Goal: Task Accomplishment & Management: Complete application form

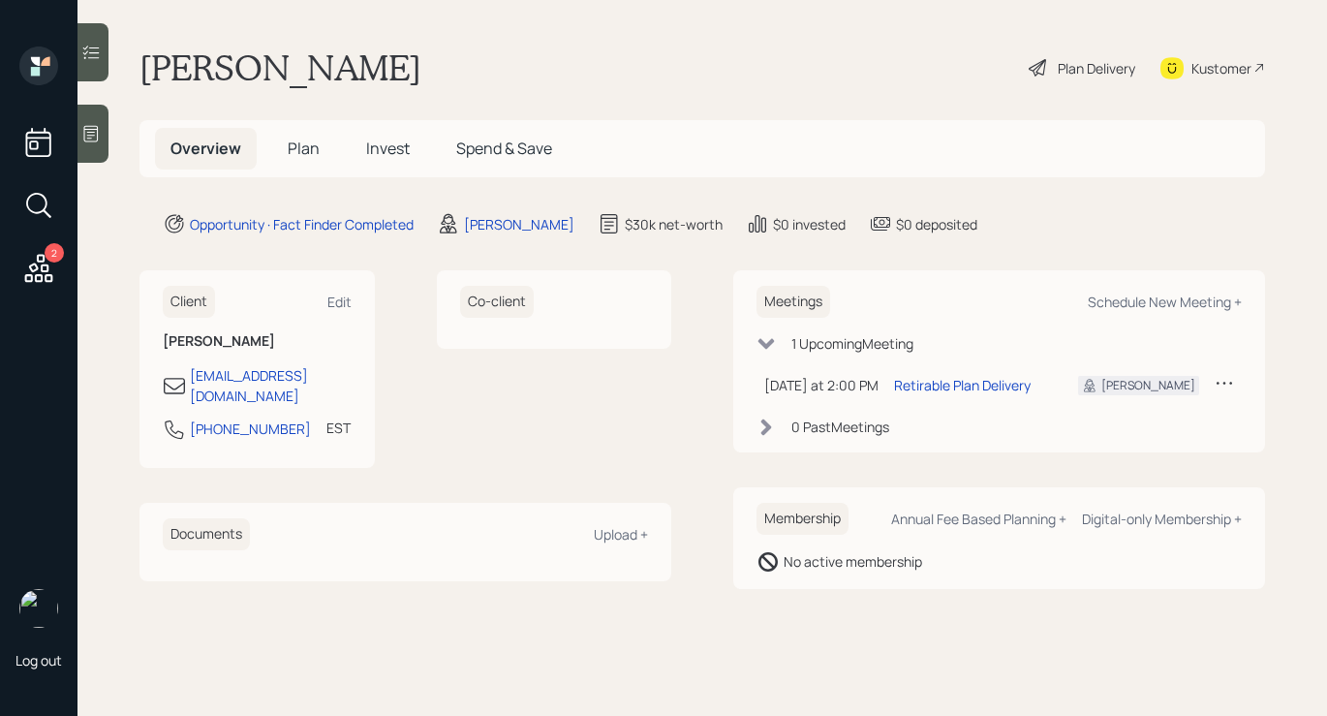
click at [1072, 76] on div "Plan Delivery" at bounding box center [1096, 68] width 77 height 20
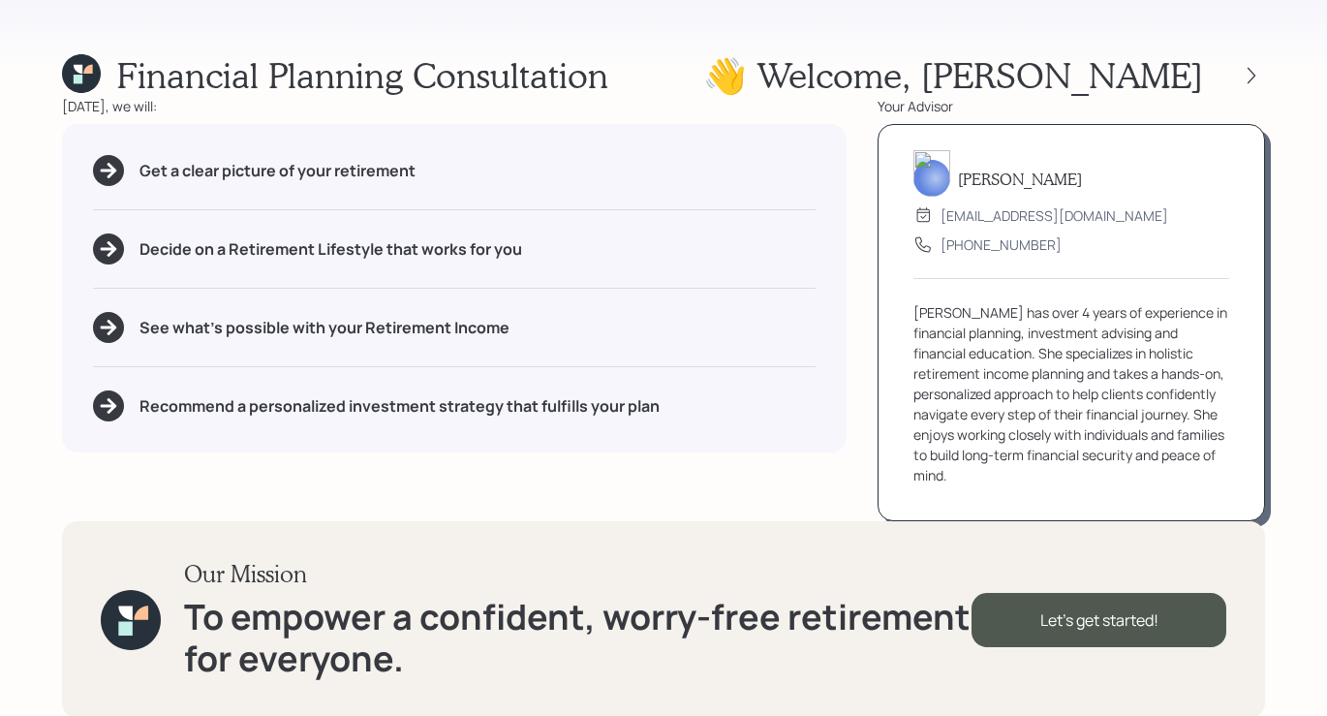
click at [1263, 80] on div at bounding box center [1234, 75] width 62 height 27
click at [1258, 74] on icon at bounding box center [1251, 75] width 19 height 19
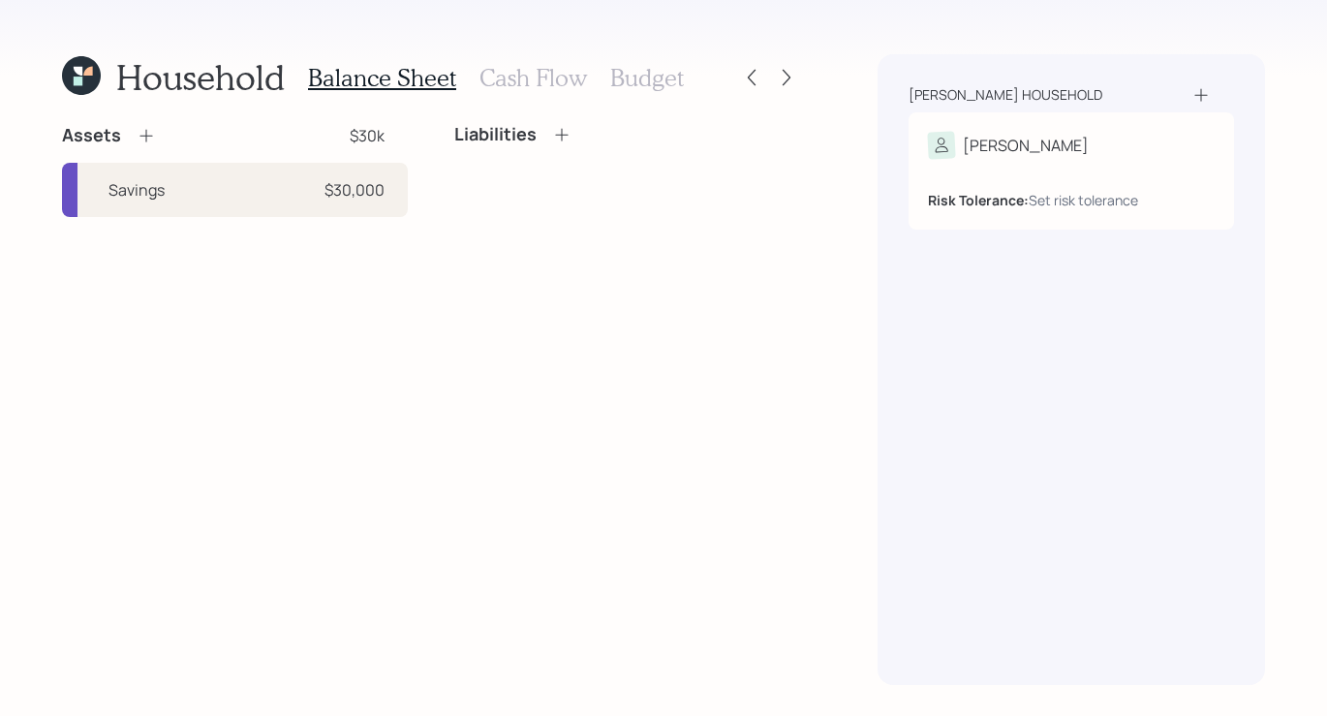
click at [537, 77] on h3 "Cash Flow" at bounding box center [532, 78] width 107 height 28
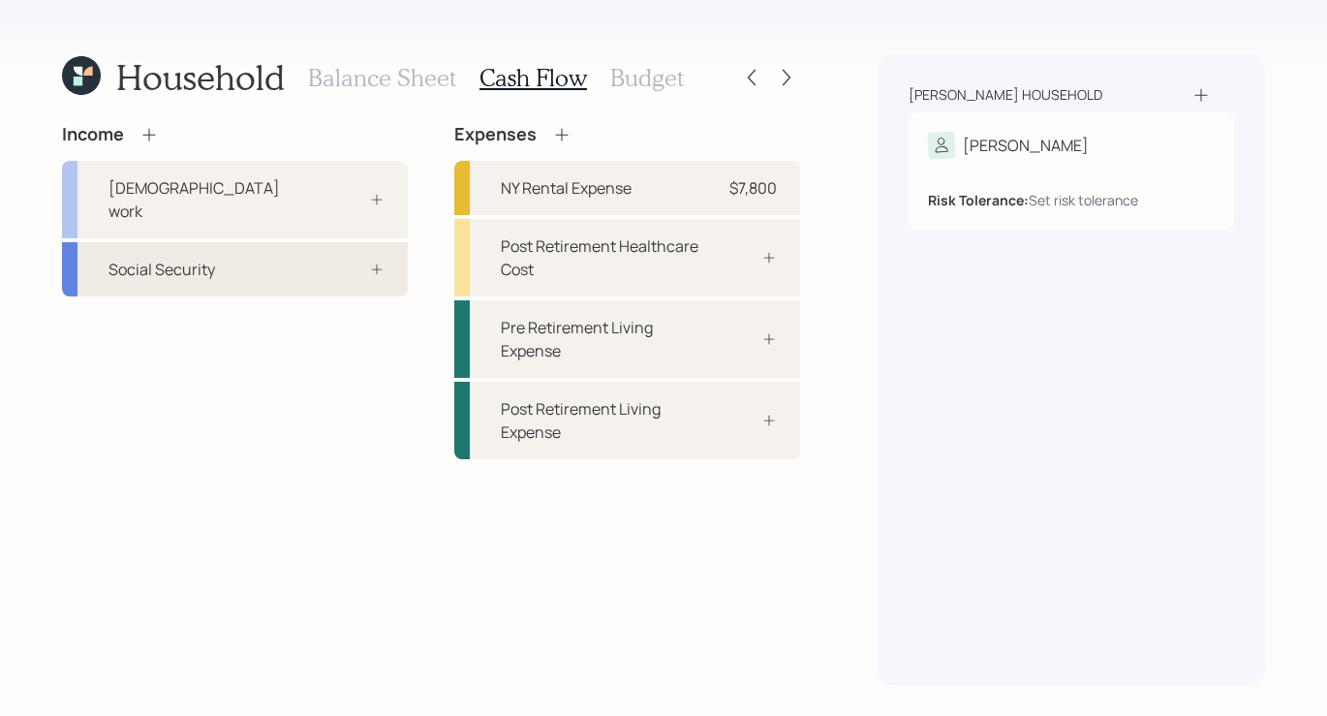
click at [314, 246] on div "Social Security" at bounding box center [235, 269] width 346 height 54
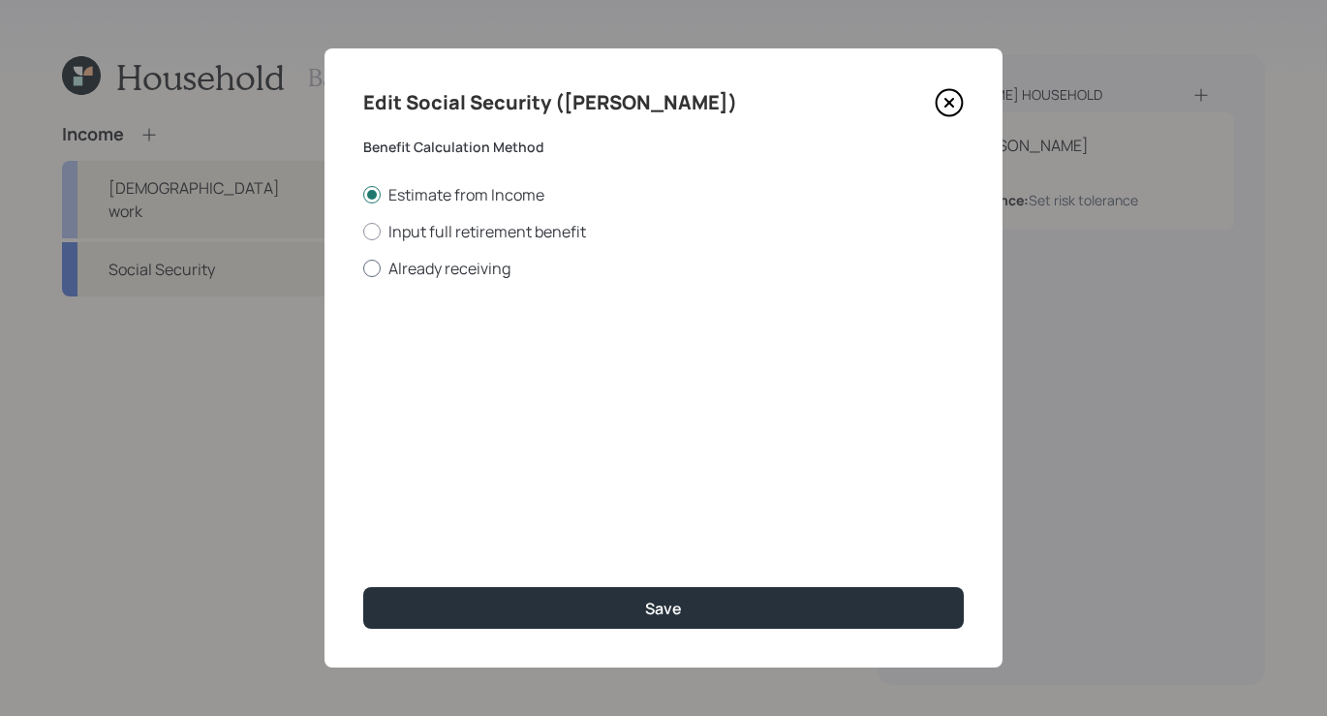
click at [382, 258] on label "Already receiving" at bounding box center [663, 268] width 600 height 21
click at [363, 267] on input "Already receiving" at bounding box center [362, 267] width 1 height 1
radio input "true"
click at [445, 341] on input "$" at bounding box center [663, 349] width 600 height 43
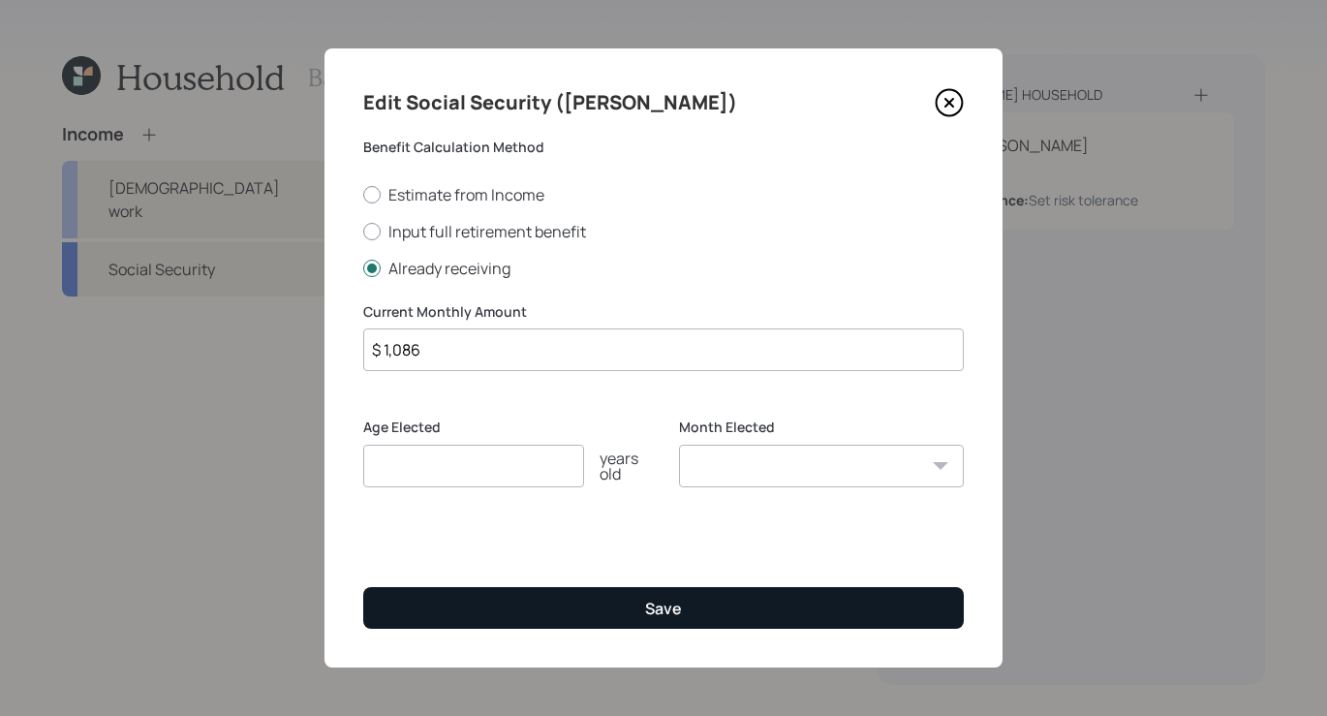
type input "$ 1,086"
click at [571, 587] on button "Save" at bounding box center [663, 608] width 600 height 42
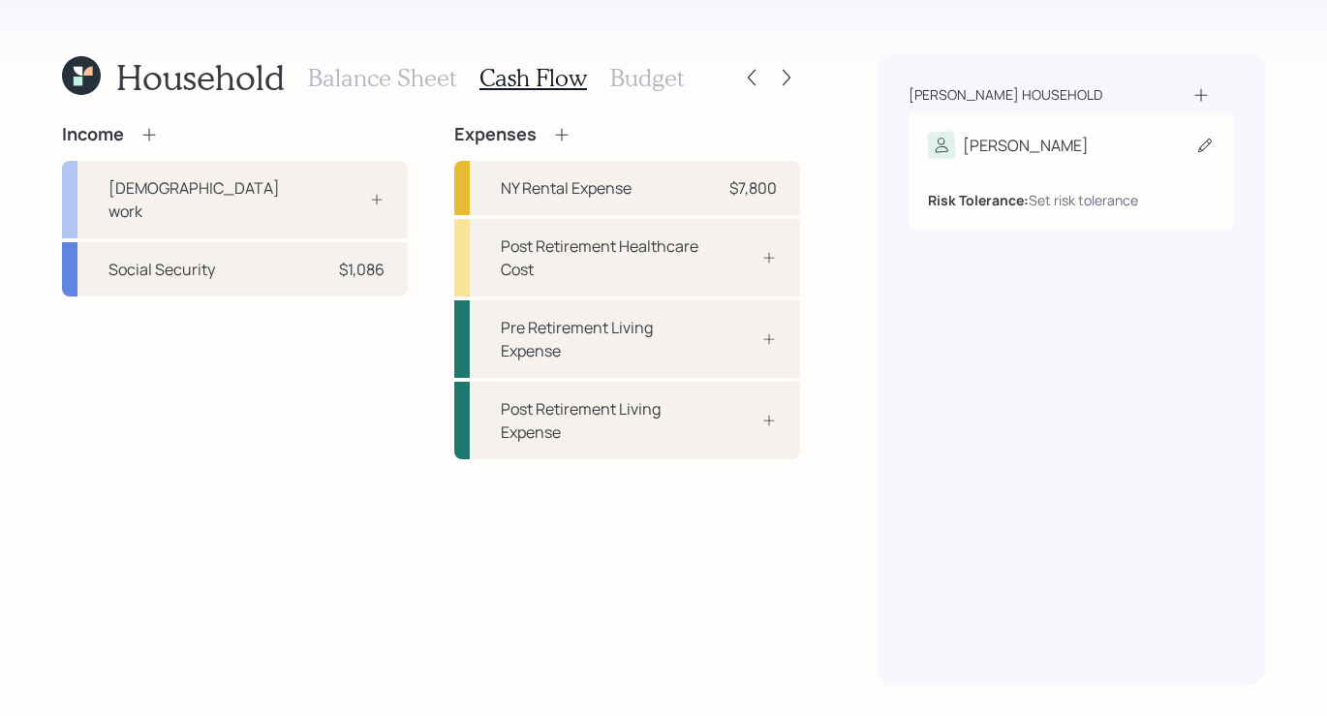
click at [1107, 135] on div "[PERSON_NAME]" at bounding box center [1071, 145] width 287 height 27
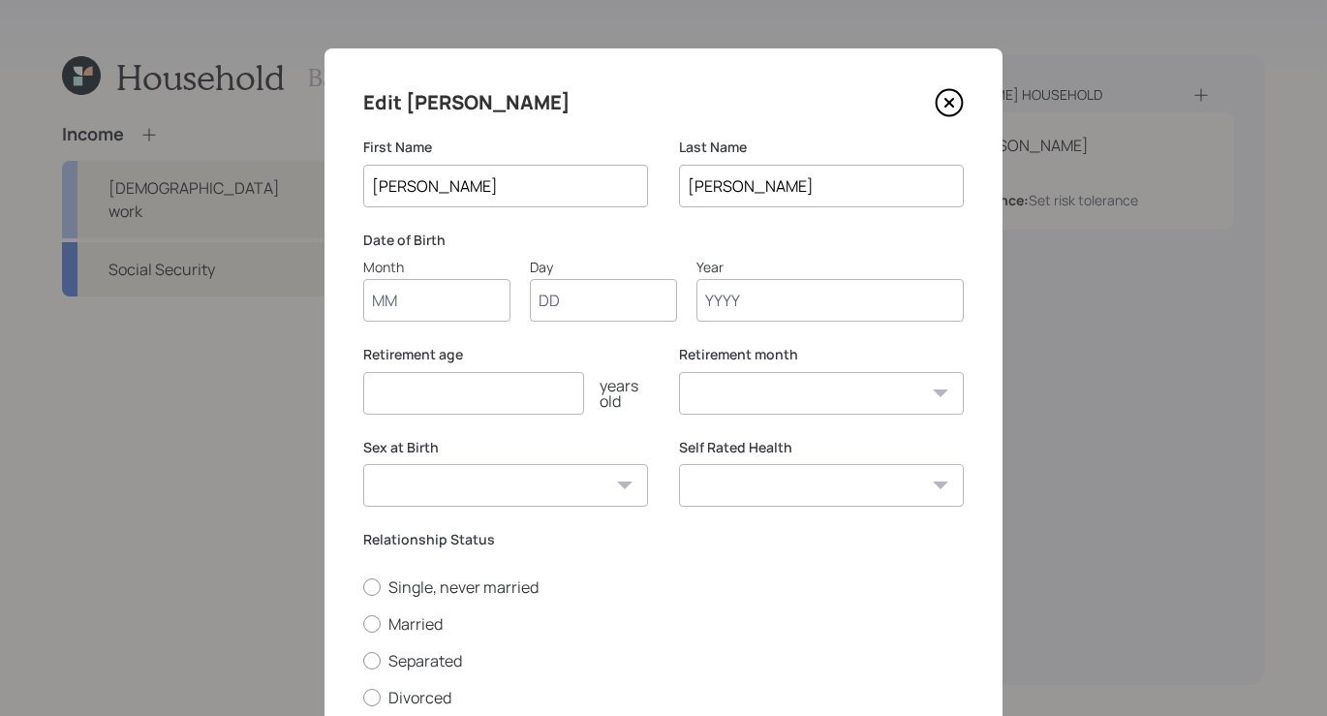
click at [422, 296] on input "Month" at bounding box center [436, 300] width 147 height 43
type input "01"
type input "1969"
select select "1"
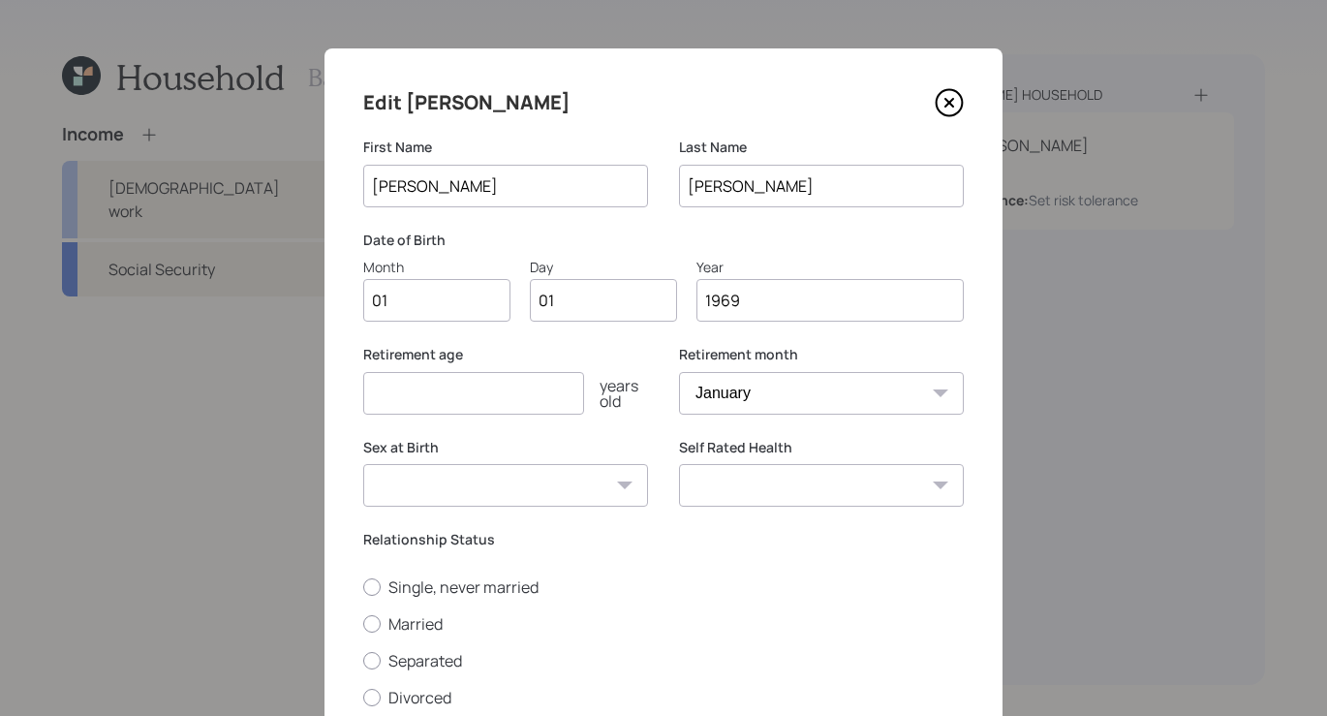
type input "1969"
click at [562, 500] on select "[DEMOGRAPHIC_DATA] [DEMOGRAPHIC_DATA] Other / Prefer not to say" at bounding box center [505, 485] width 285 height 43
select select "[DEMOGRAPHIC_DATA]"
click at [363, 464] on select "[DEMOGRAPHIC_DATA] [DEMOGRAPHIC_DATA] Other / Prefer not to say" at bounding box center [505, 485] width 285 height 43
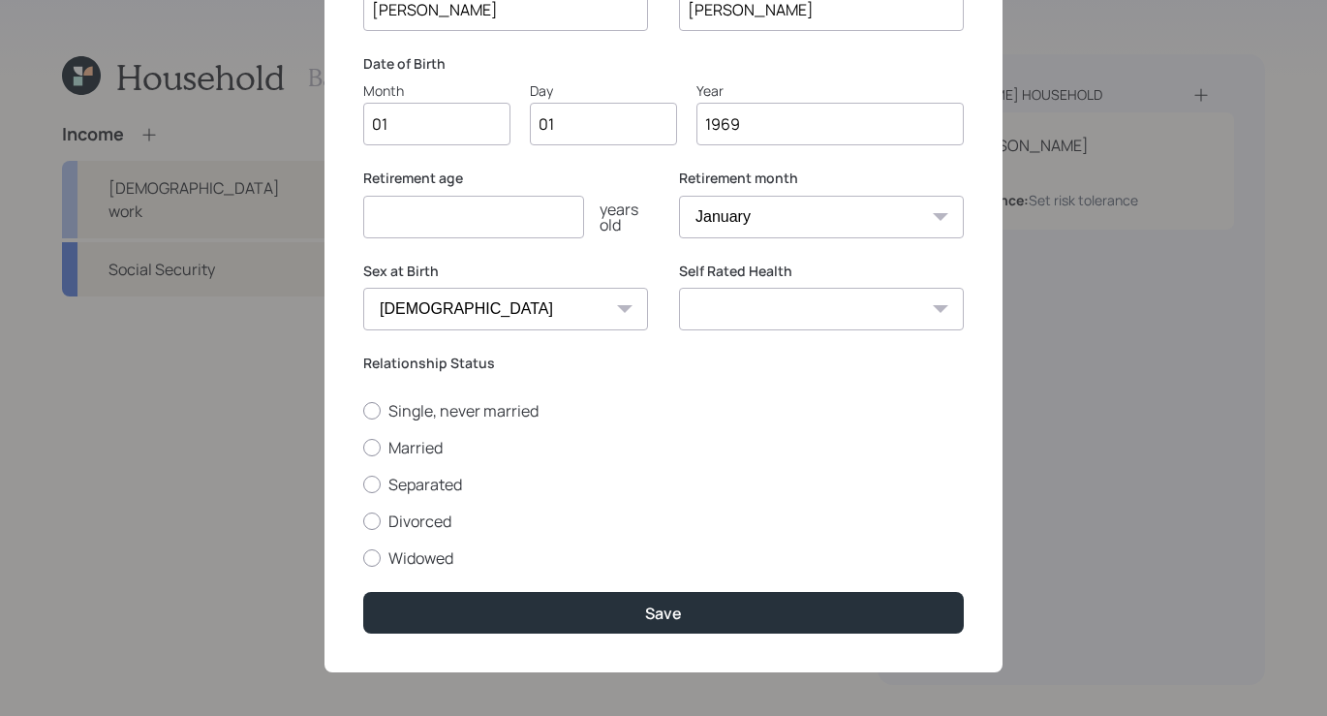
scroll to position [177, 0]
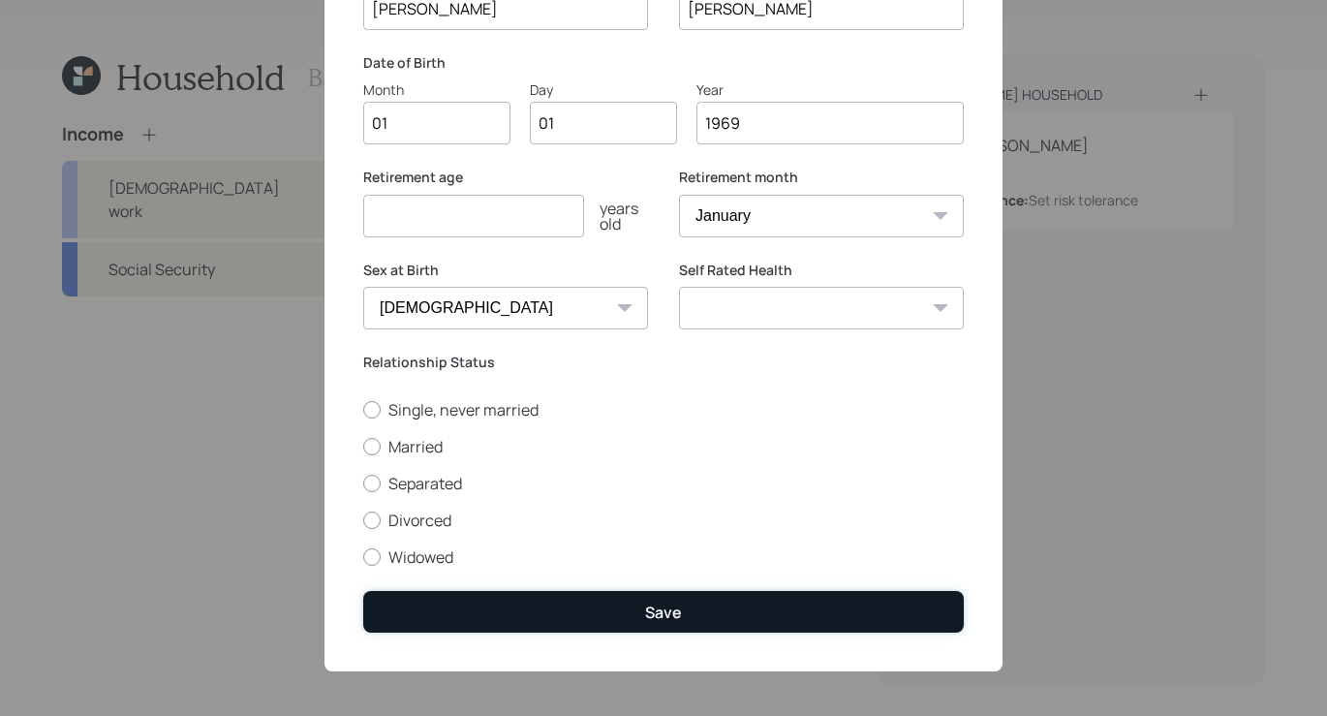
click at [708, 613] on button "Save" at bounding box center [663, 612] width 600 height 42
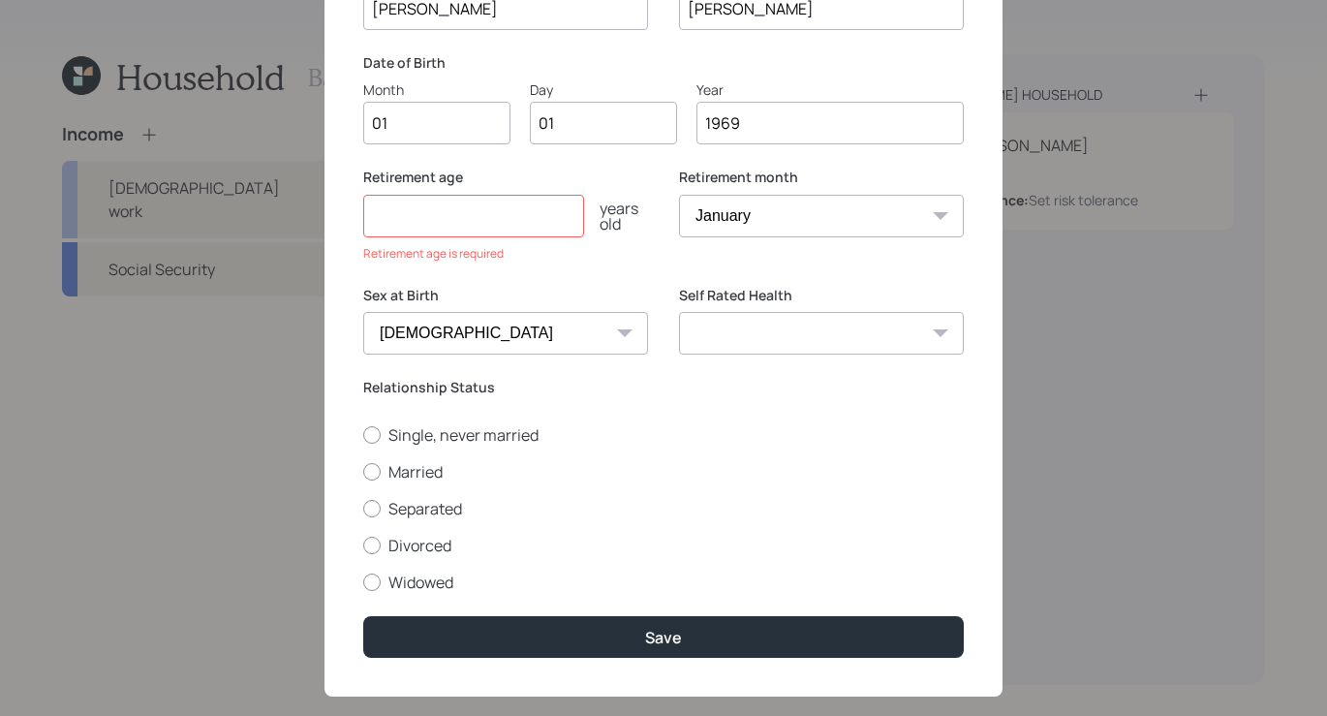
click at [520, 228] on input "number" at bounding box center [473, 216] width 221 height 43
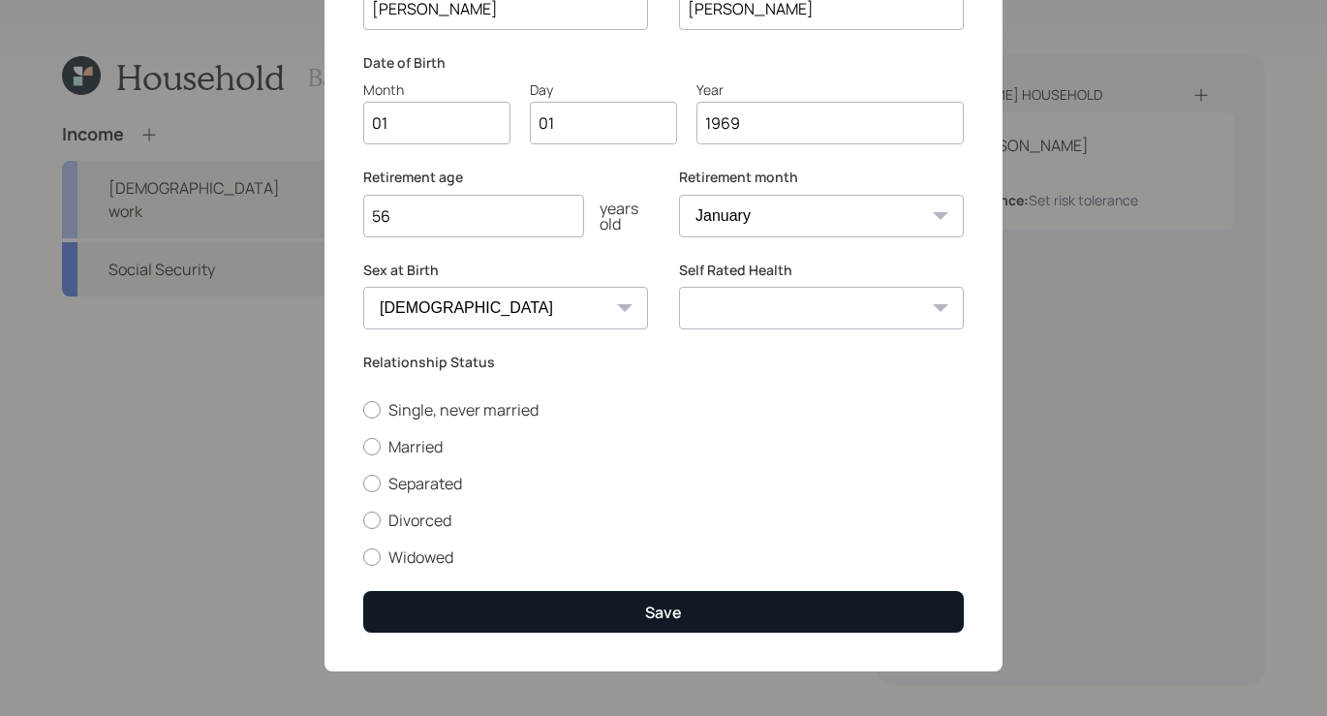
type input "56"
click at [587, 617] on button "Save" at bounding box center [663, 612] width 600 height 42
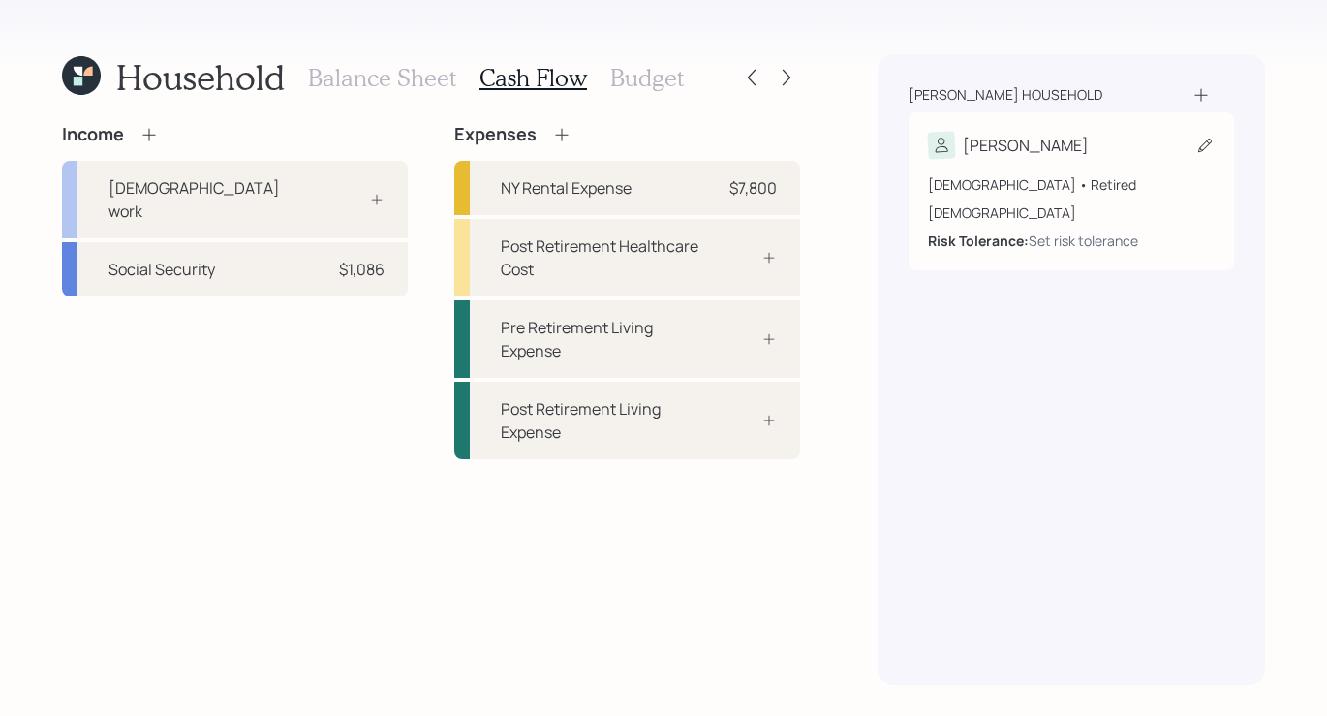
click at [1033, 195] on div "[DEMOGRAPHIC_DATA] • Retired [DEMOGRAPHIC_DATA] Risk Tolerance: Set risk tolera…" at bounding box center [1071, 212] width 287 height 77
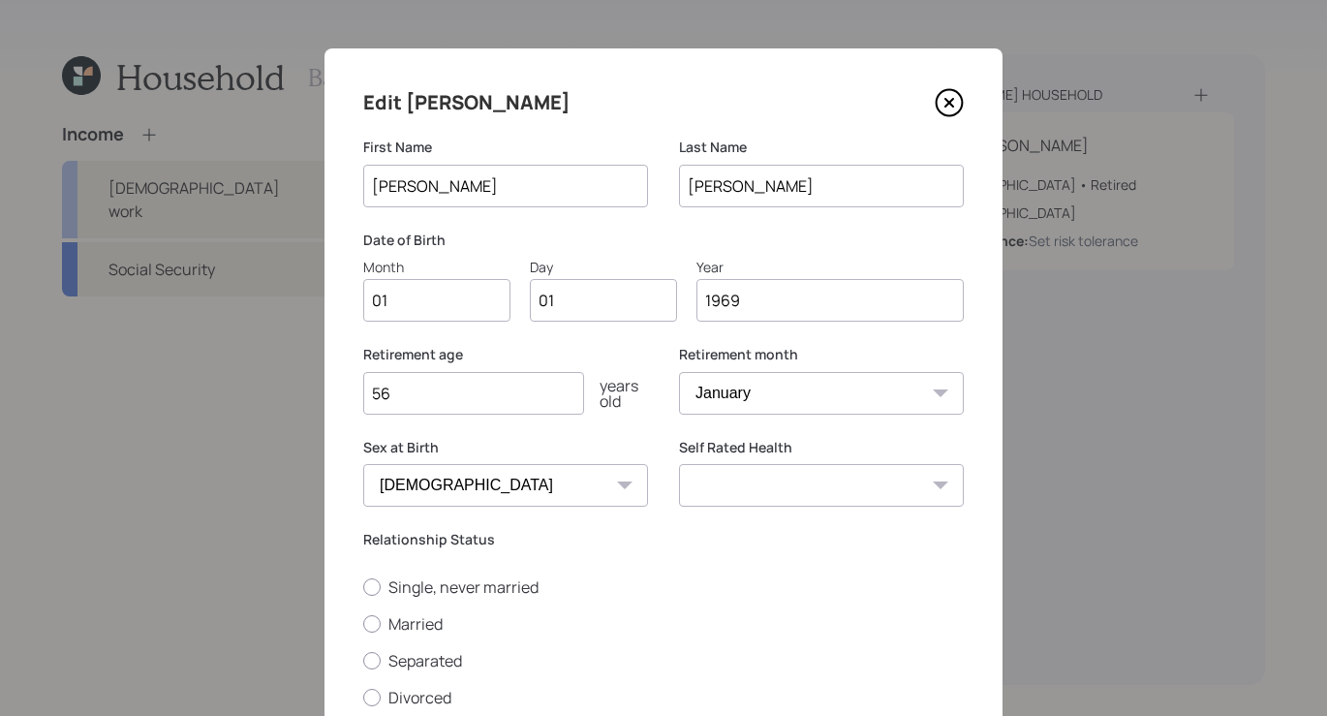
click at [422, 406] on input "56" at bounding box center [473, 393] width 221 height 43
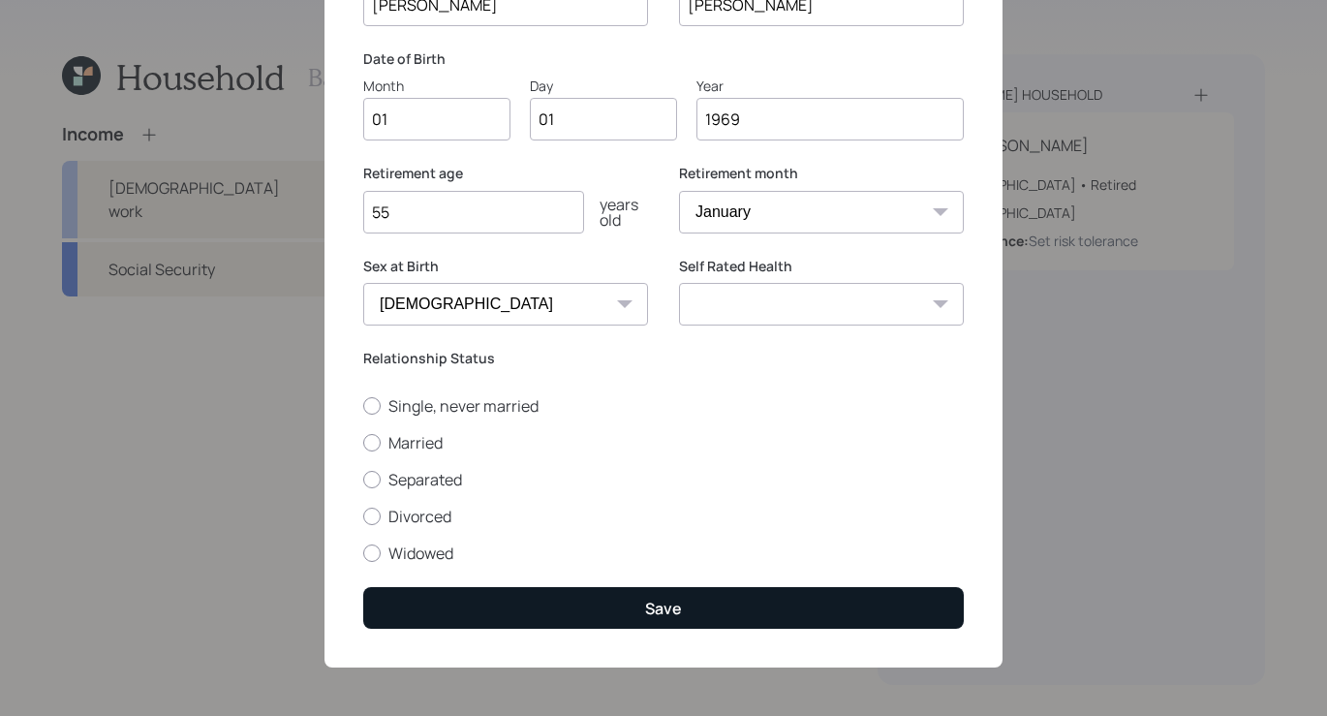
type input "55"
click at [625, 613] on button "Save" at bounding box center [663, 608] width 600 height 42
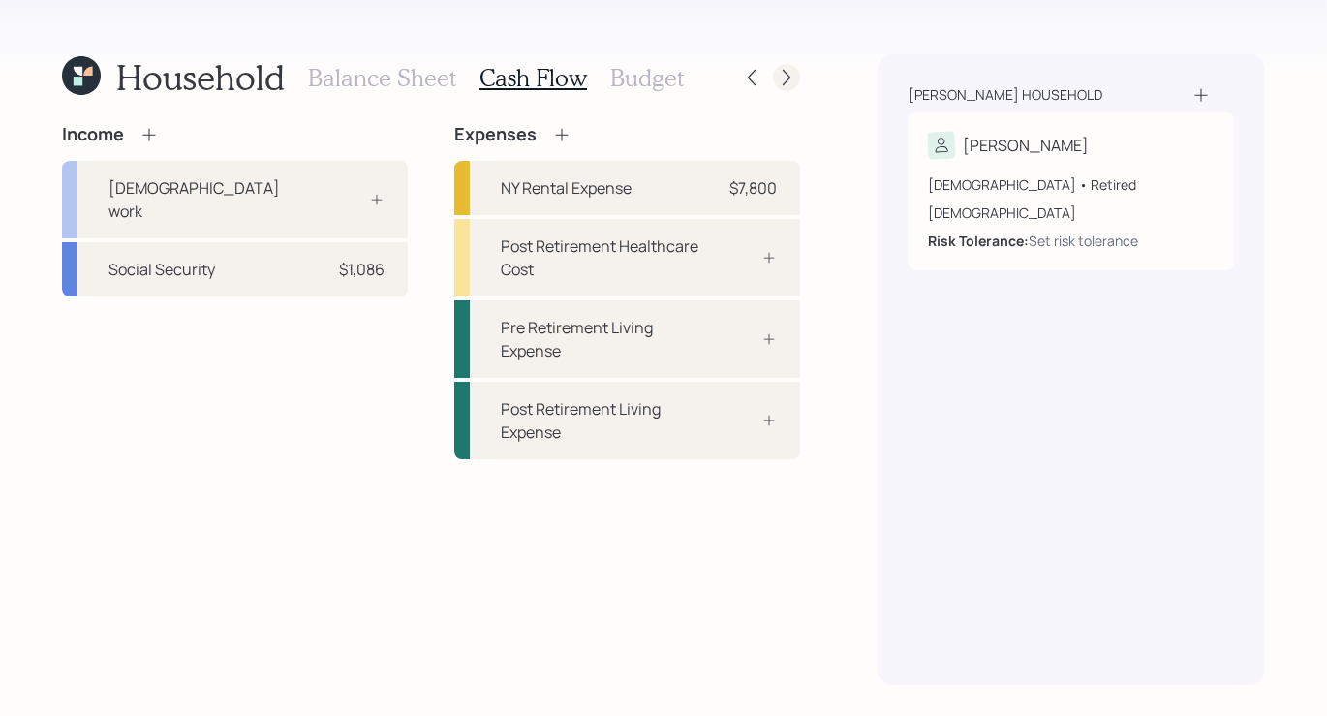
click at [783, 84] on icon at bounding box center [786, 77] width 19 height 19
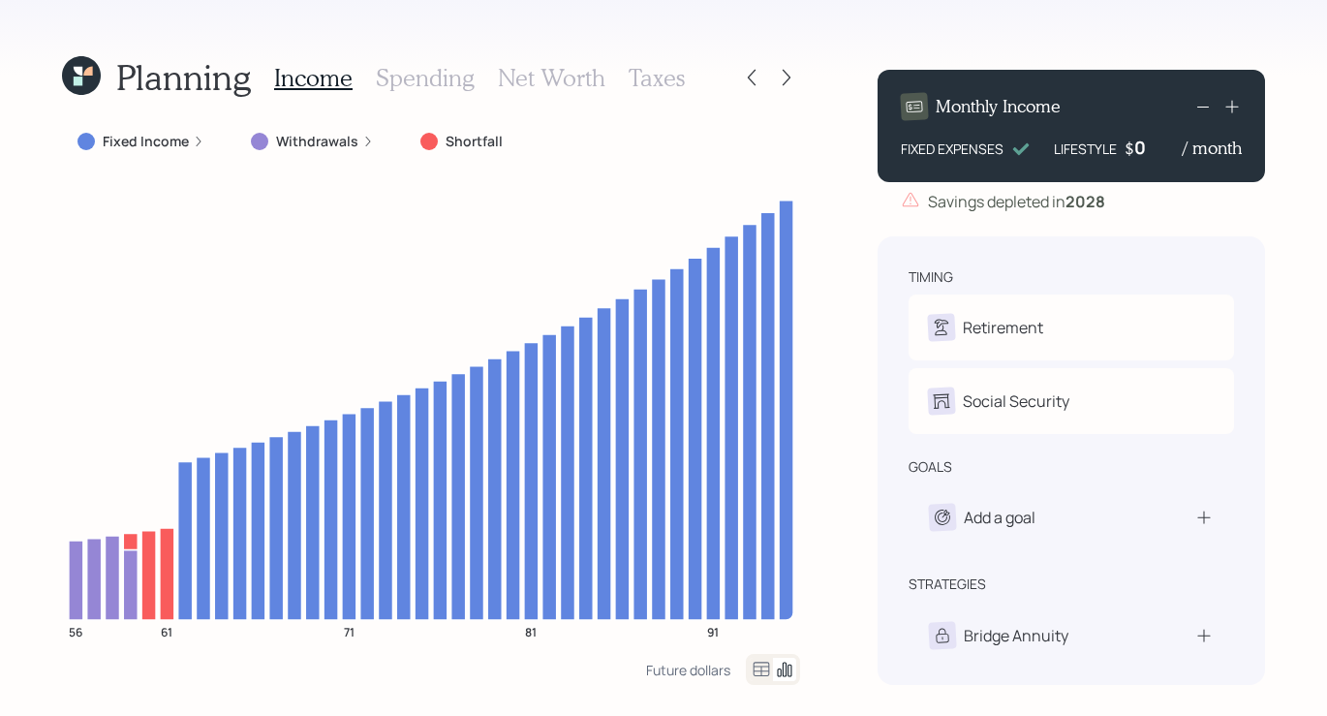
click at [277, 126] on div "Withdrawals" at bounding box center [312, 141] width 154 height 35
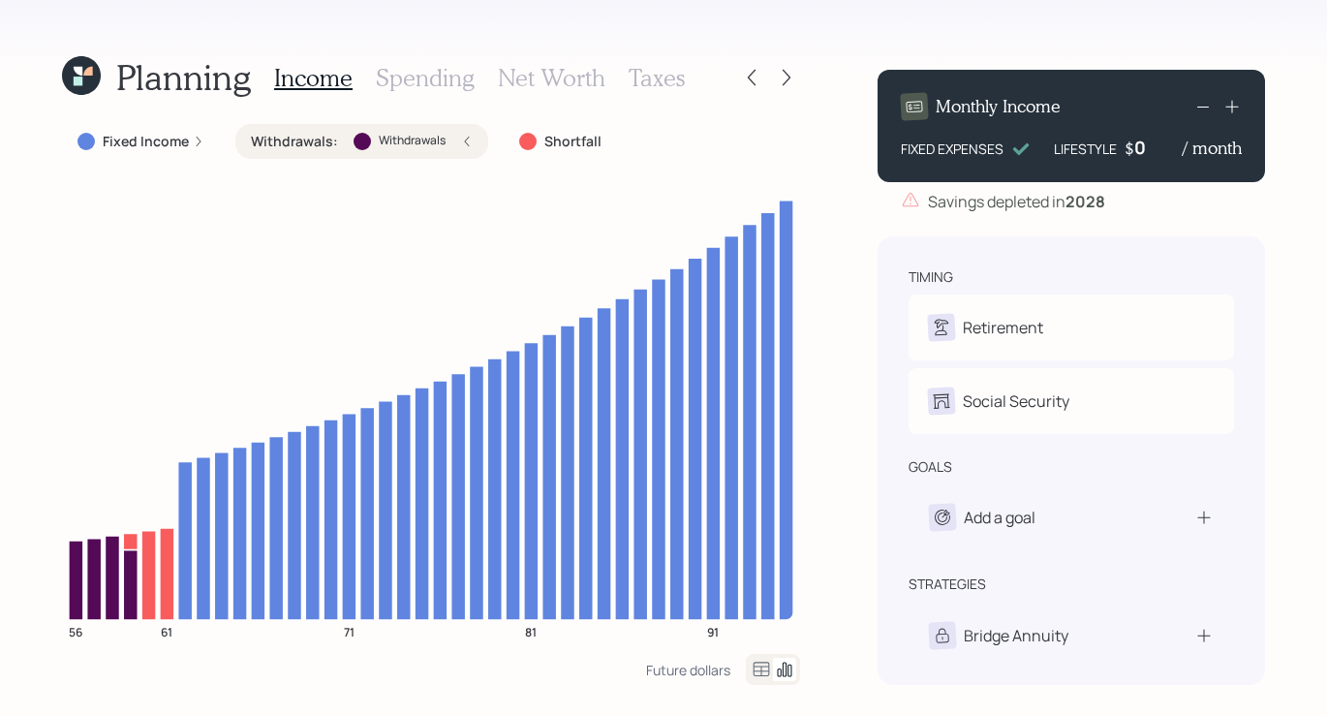
click at [153, 142] on label "Fixed Income" at bounding box center [146, 141] width 86 height 19
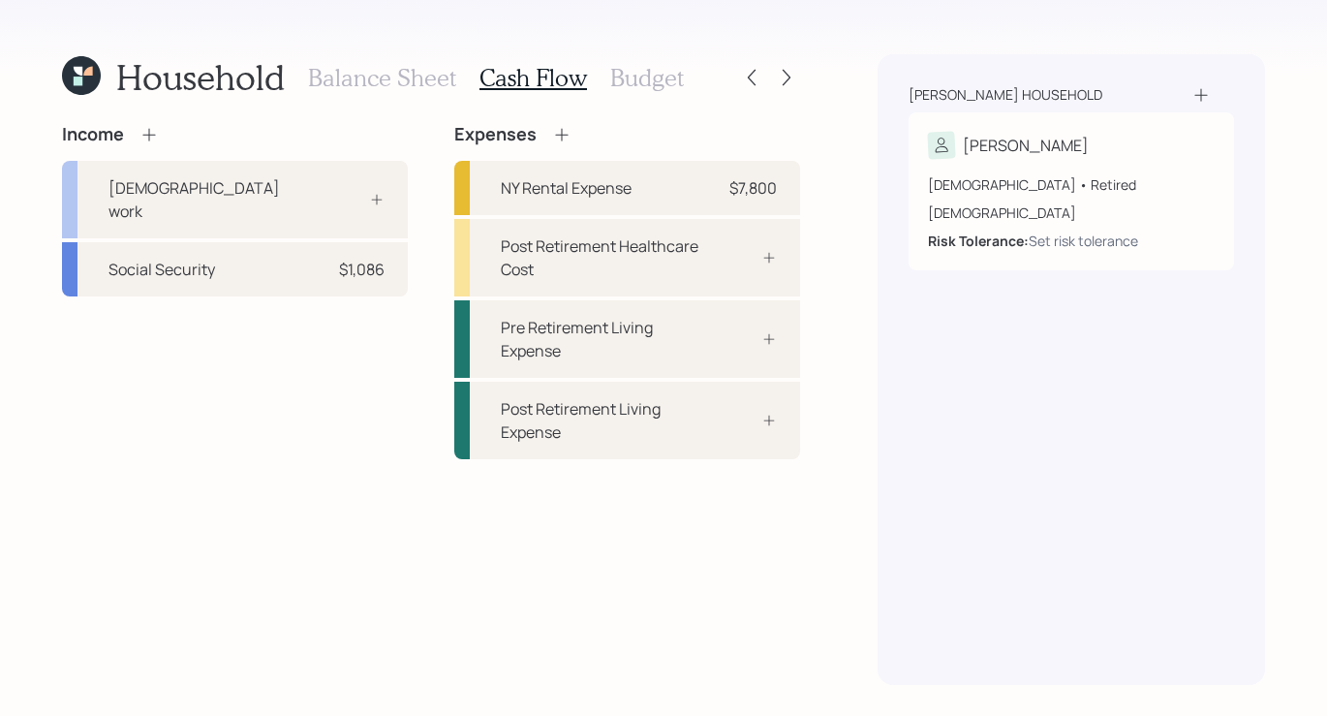
click at [624, 77] on h3 "Budget" at bounding box center [647, 78] width 74 height 28
click at [789, 77] on icon at bounding box center [786, 77] width 19 height 19
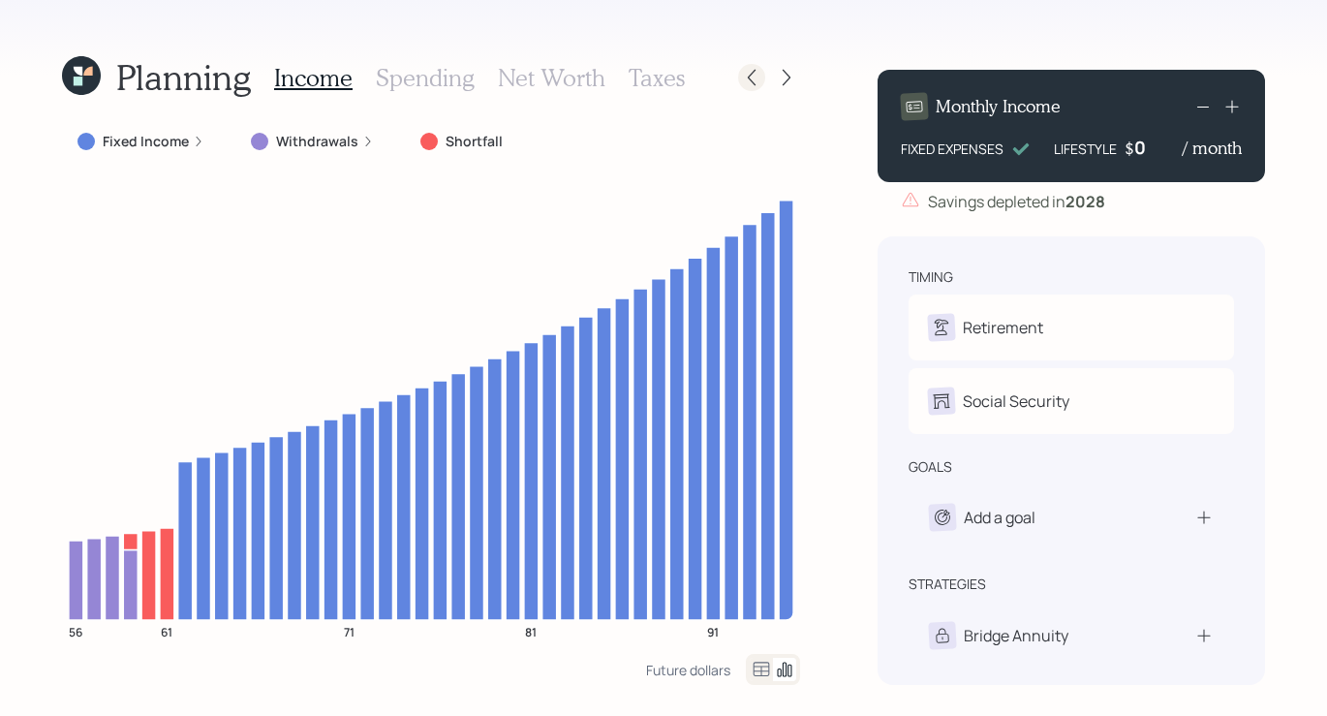
click at [749, 73] on icon at bounding box center [751, 77] width 19 height 19
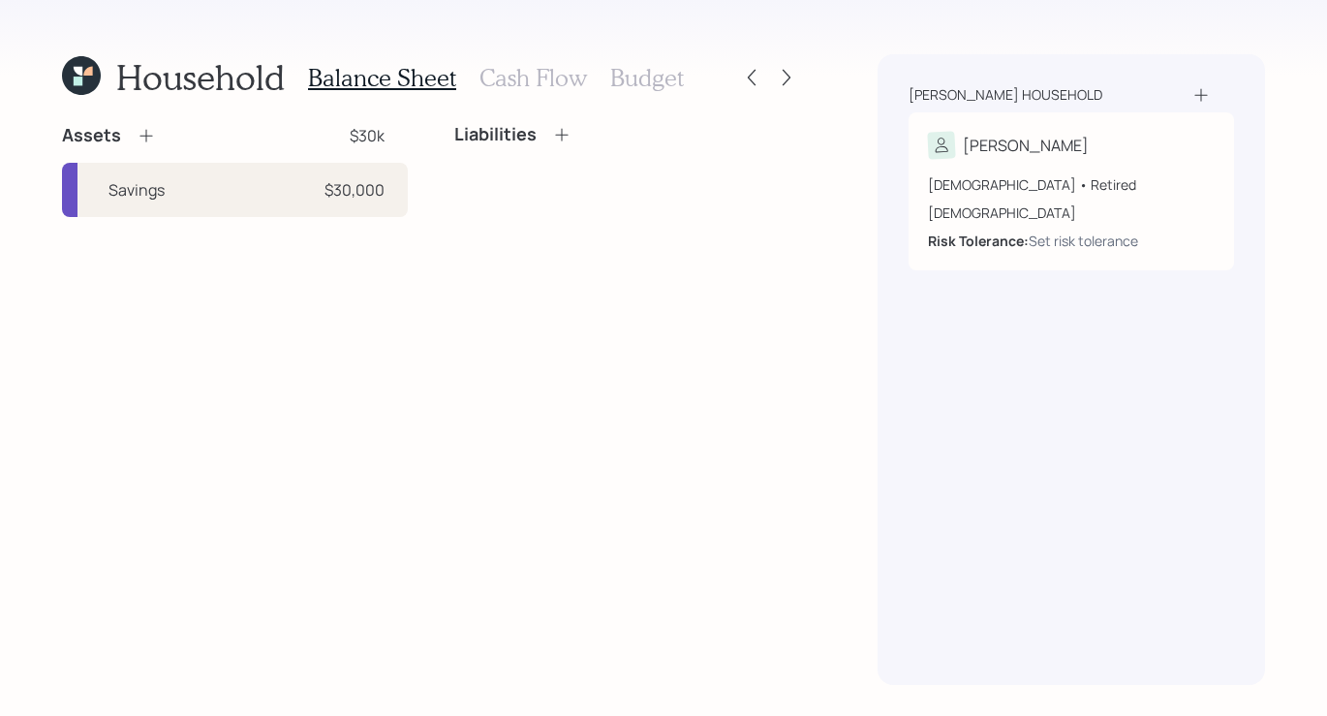
click at [629, 89] on h3 "Budget" at bounding box center [647, 78] width 74 height 28
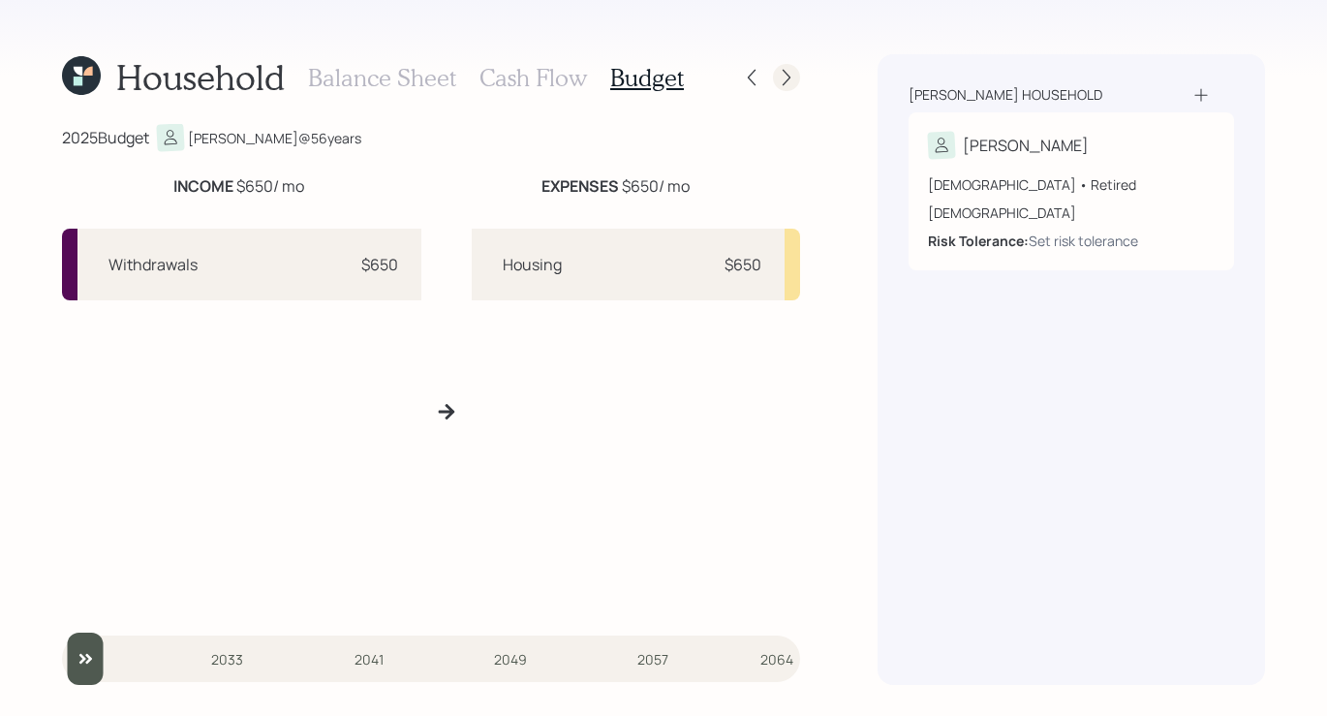
click at [783, 83] on icon at bounding box center [786, 78] width 8 height 16
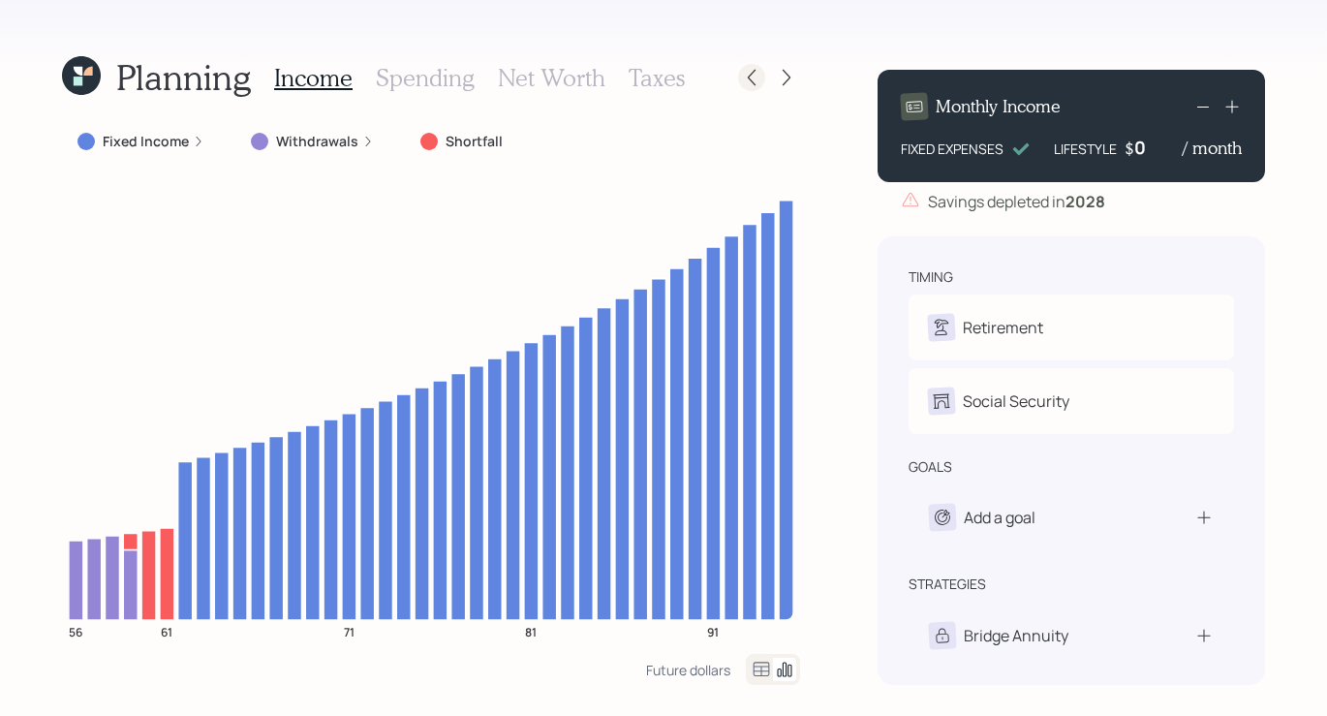
click at [751, 83] on icon at bounding box center [751, 77] width 19 height 19
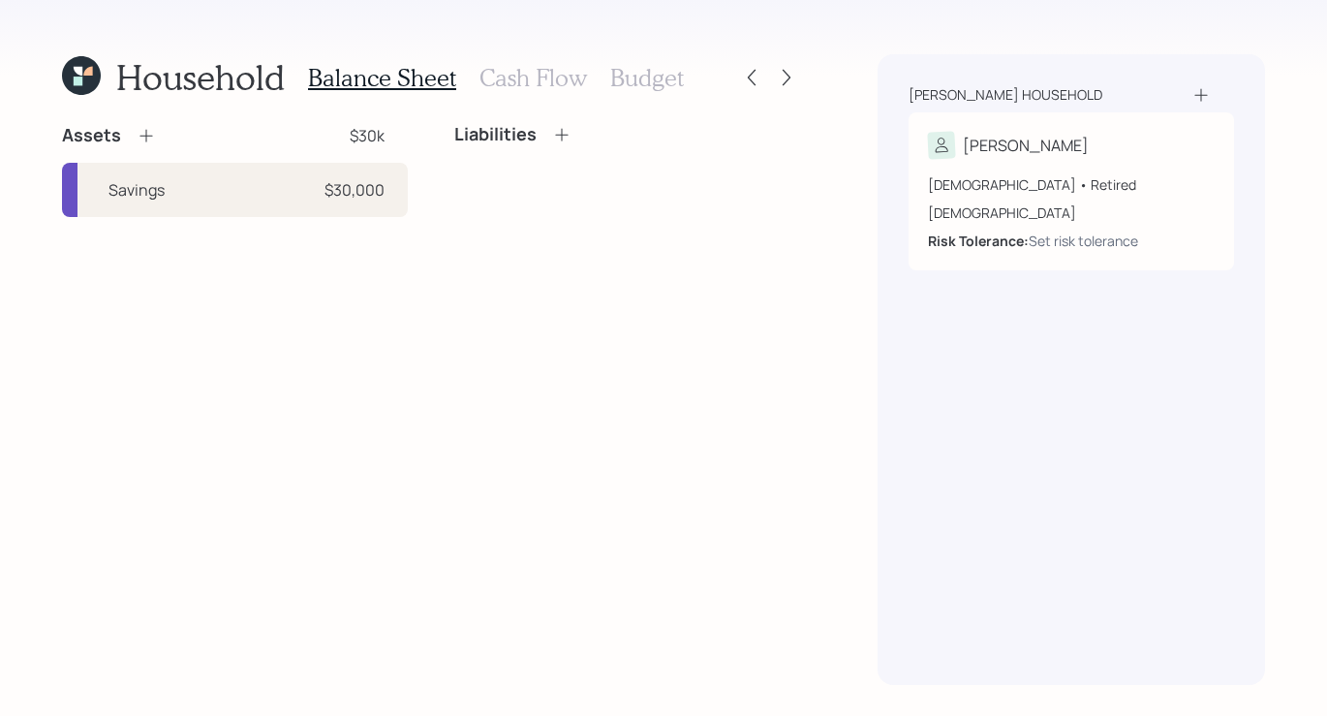
click at [538, 83] on h3 "Cash Flow" at bounding box center [532, 78] width 107 height 28
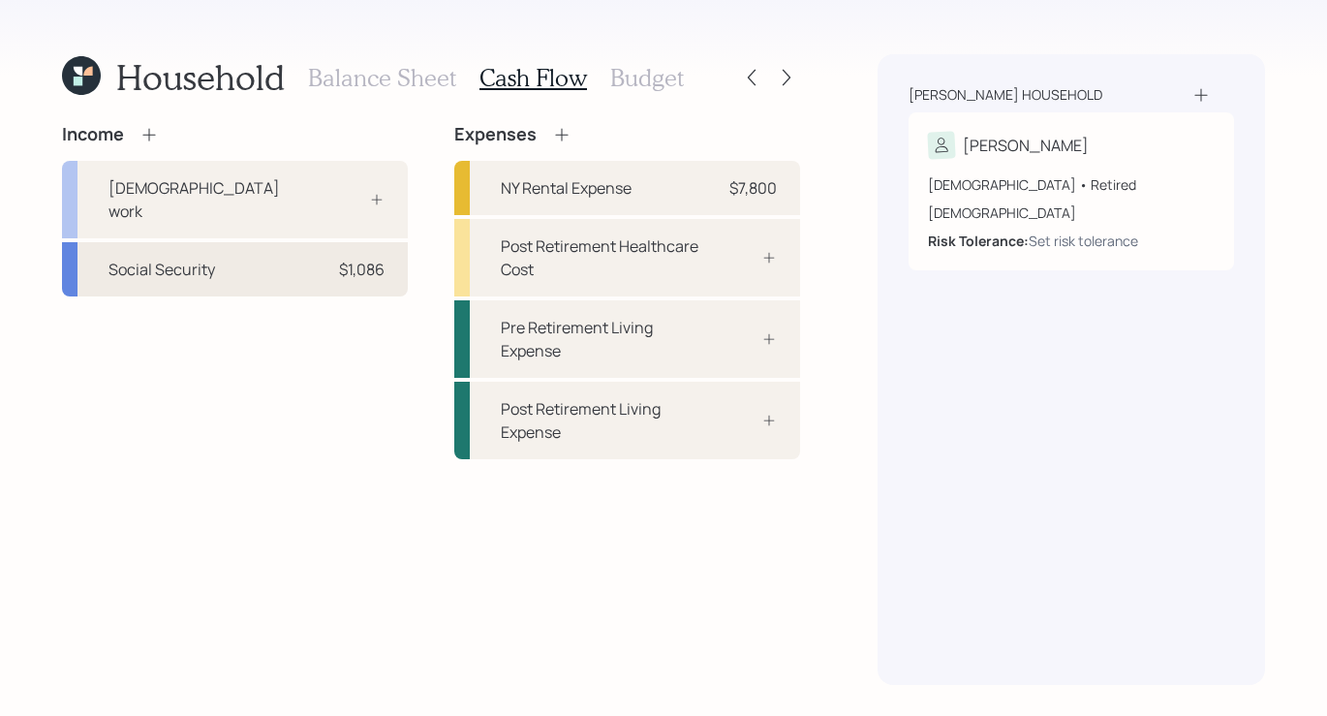
click at [321, 251] on div "Social Security $1,086" at bounding box center [235, 269] width 346 height 54
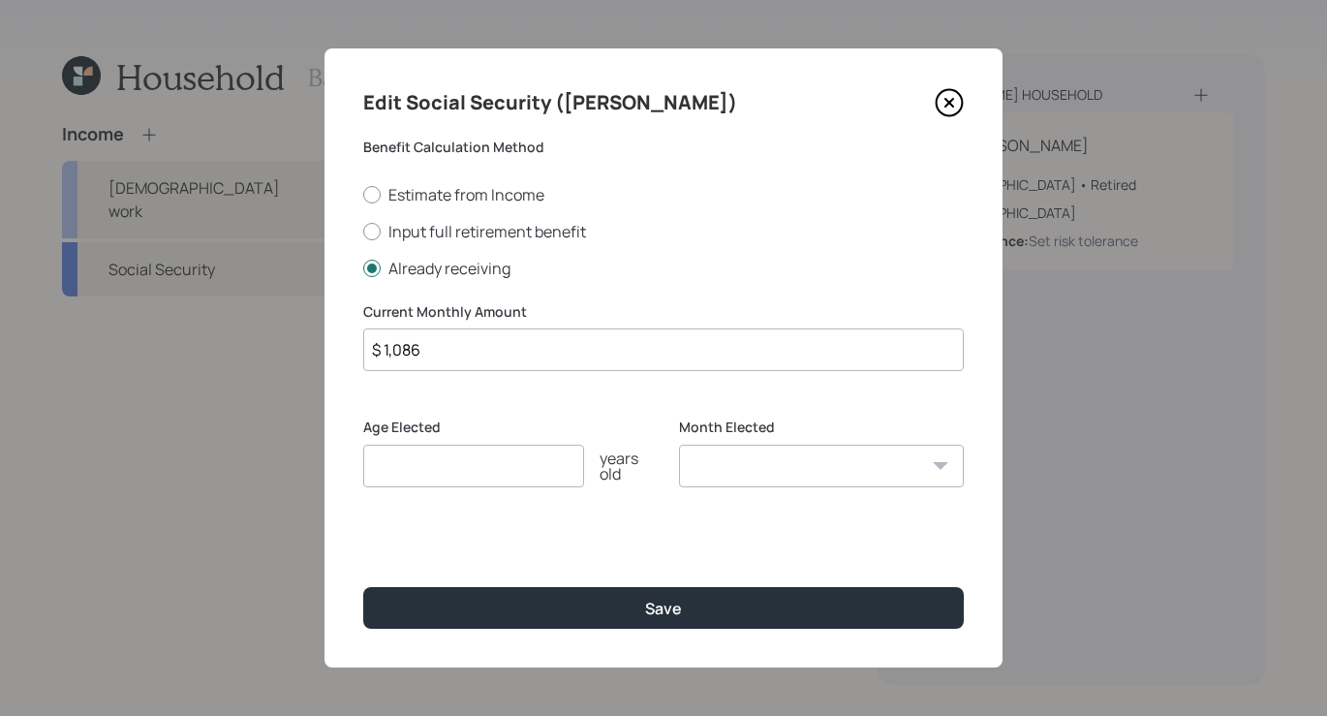
click at [523, 355] on input "$ 1,086" at bounding box center [663, 349] width 600 height 43
type input "$"
click at [948, 87] on div "Edit Social Security ([PERSON_NAME])" at bounding box center [663, 102] width 600 height 31
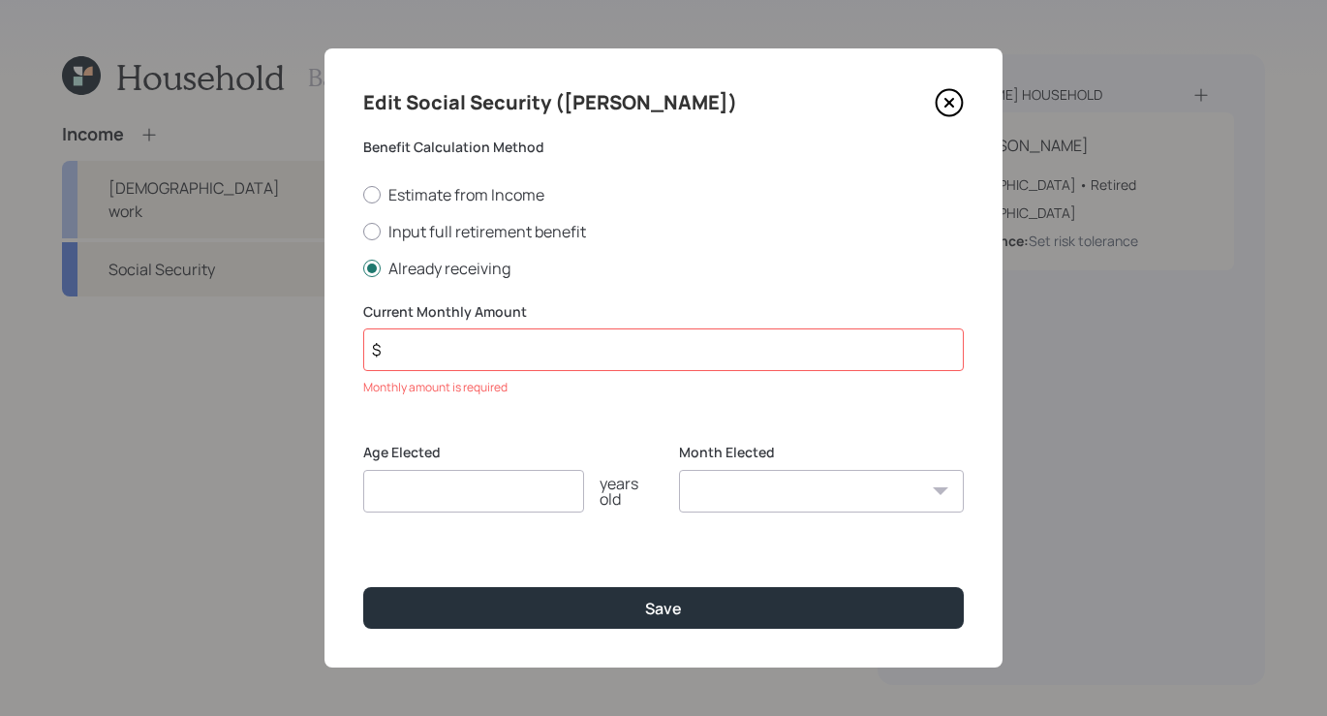
click at [946, 103] on icon at bounding box center [949, 102] width 29 height 29
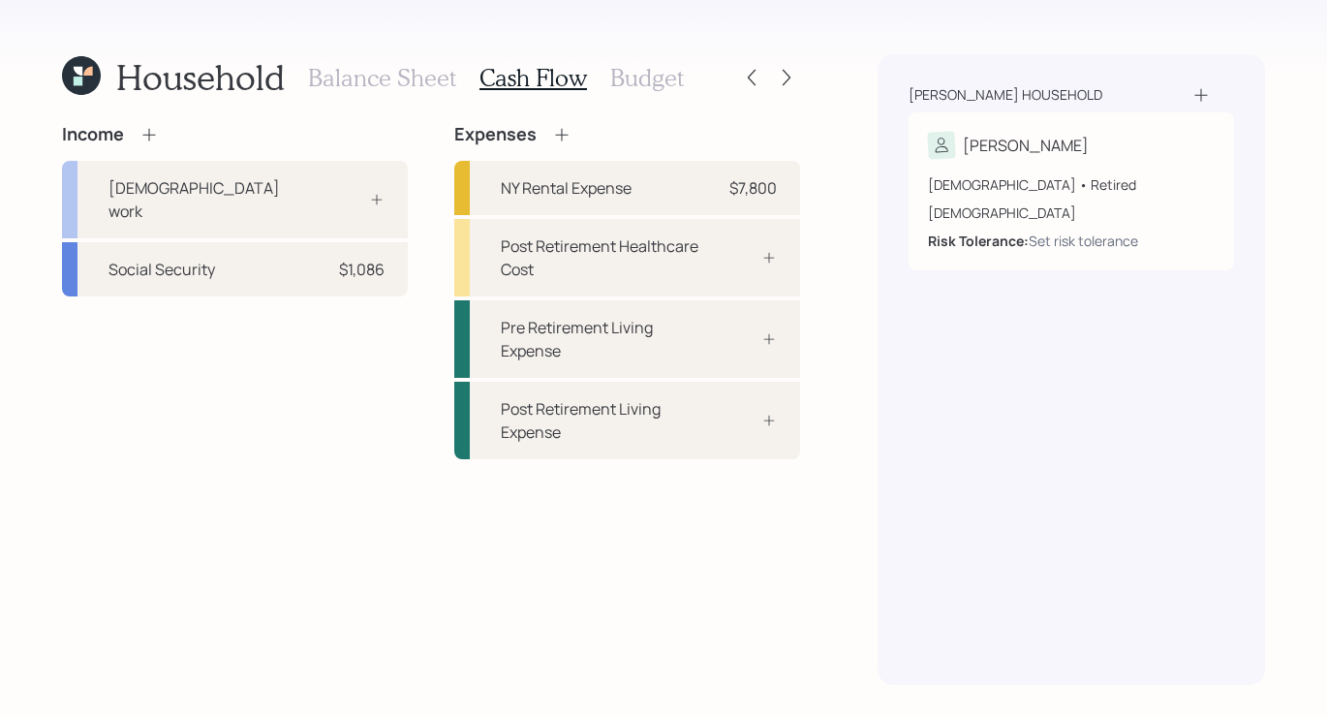
click at [158, 139] on icon at bounding box center [148, 134] width 19 height 19
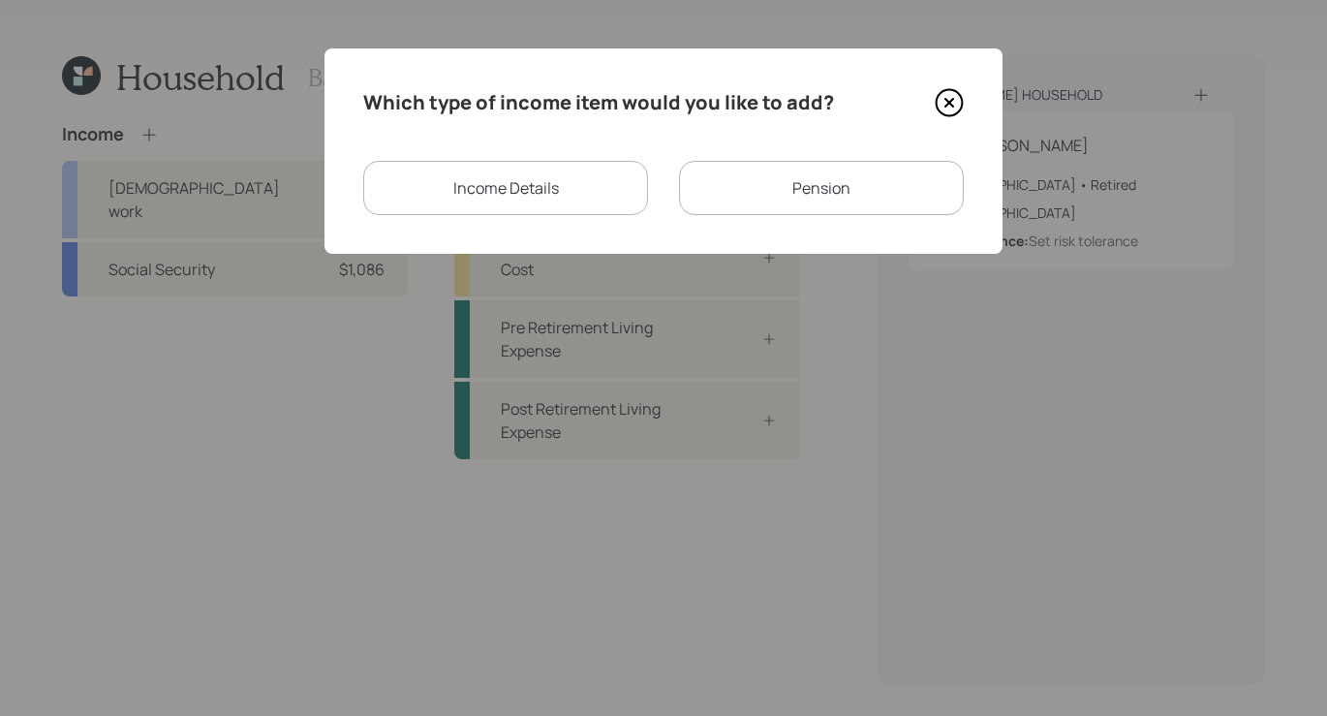
click at [489, 202] on div "Income Details" at bounding box center [505, 188] width 285 height 54
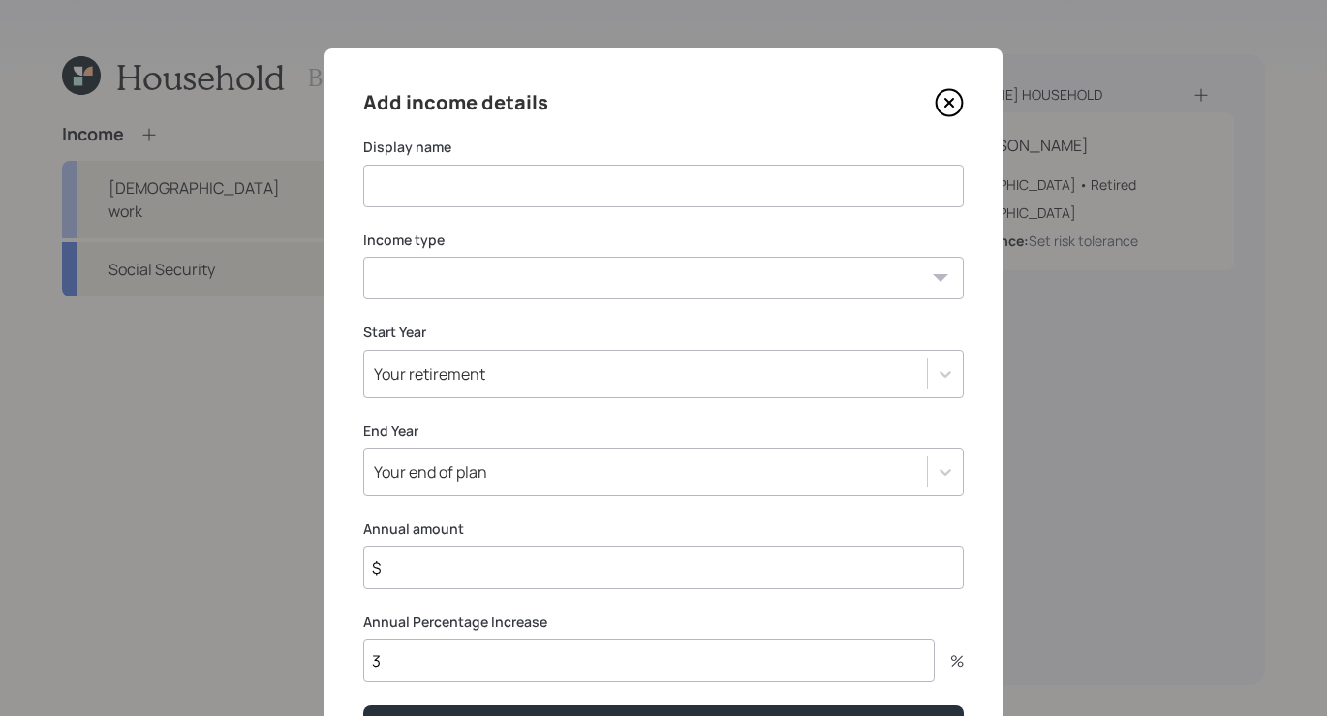
click at [562, 178] on input at bounding box center [663, 186] width 600 height 43
type input "Benefits"
click at [575, 276] on select "[DEMOGRAPHIC_DATA] work [DEMOGRAPHIC_DATA] work Self employment Other" at bounding box center [663, 278] width 600 height 43
click at [363, 257] on select "[DEMOGRAPHIC_DATA] work [DEMOGRAPHIC_DATA] work Self employment Other" at bounding box center [663, 278] width 600 height 43
click at [554, 286] on select "[DEMOGRAPHIC_DATA] work [DEMOGRAPHIC_DATA] work Self employment Other" at bounding box center [663, 278] width 600 height 43
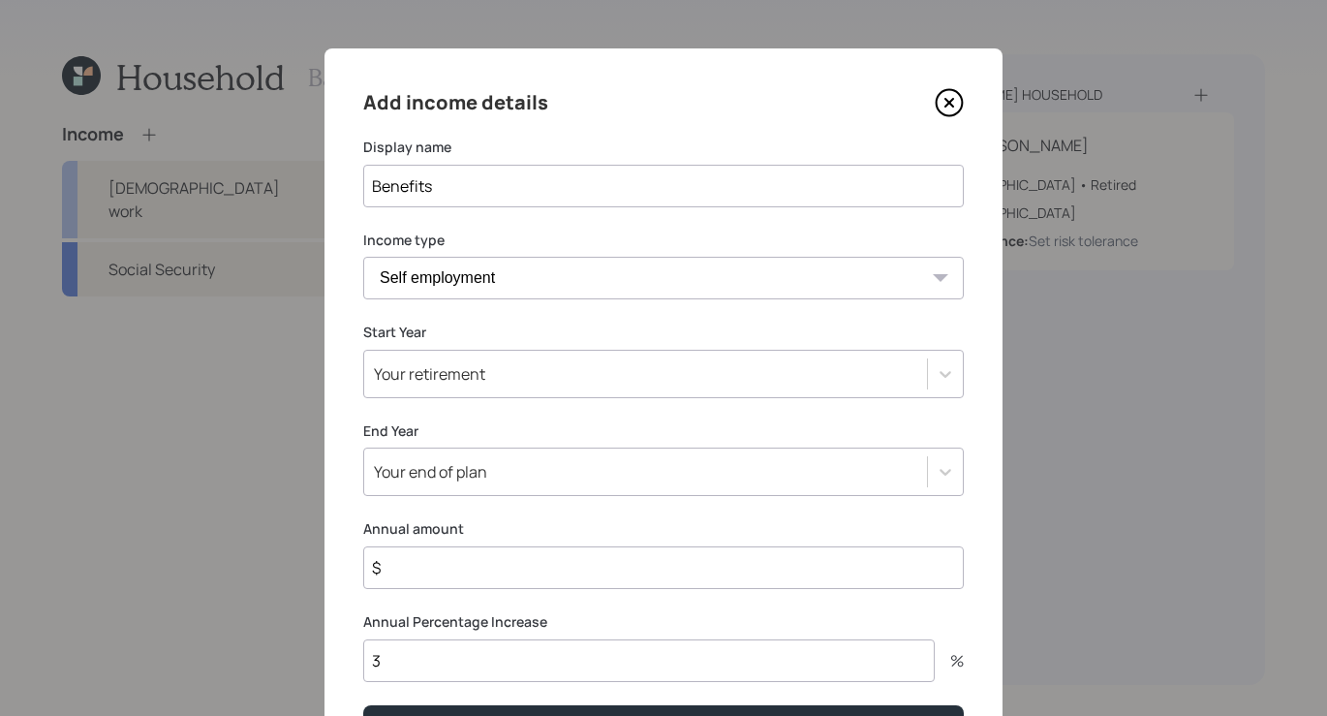
select select "other"
click at [363, 257] on select "[DEMOGRAPHIC_DATA] work [DEMOGRAPHIC_DATA] work Self employment Other" at bounding box center [663, 278] width 600 height 43
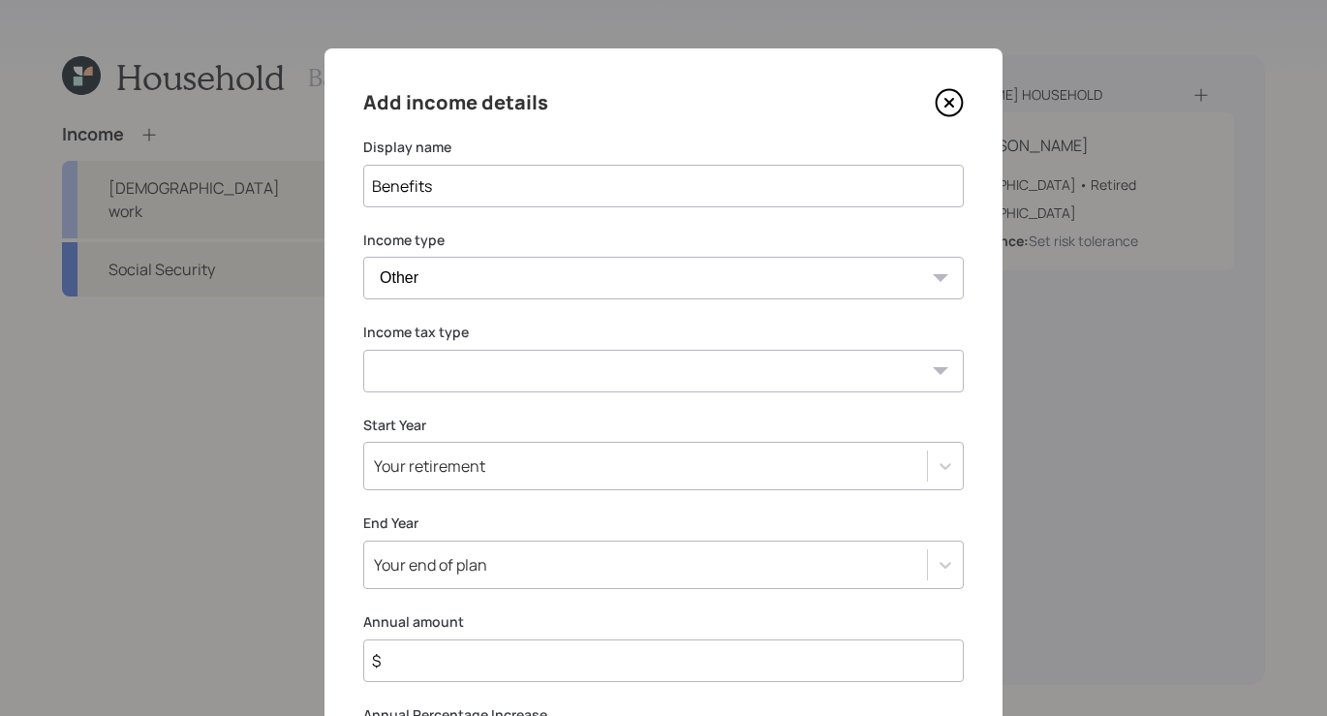
click at [536, 386] on select "Tax-free Earned Self Employment Alimony Royalties Pension / Annuity Interest Di…" at bounding box center [663, 371] width 600 height 43
click at [561, 286] on select "[DEMOGRAPHIC_DATA] work [DEMOGRAPHIC_DATA] work Self employment Other" at bounding box center [663, 278] width 600 height 43
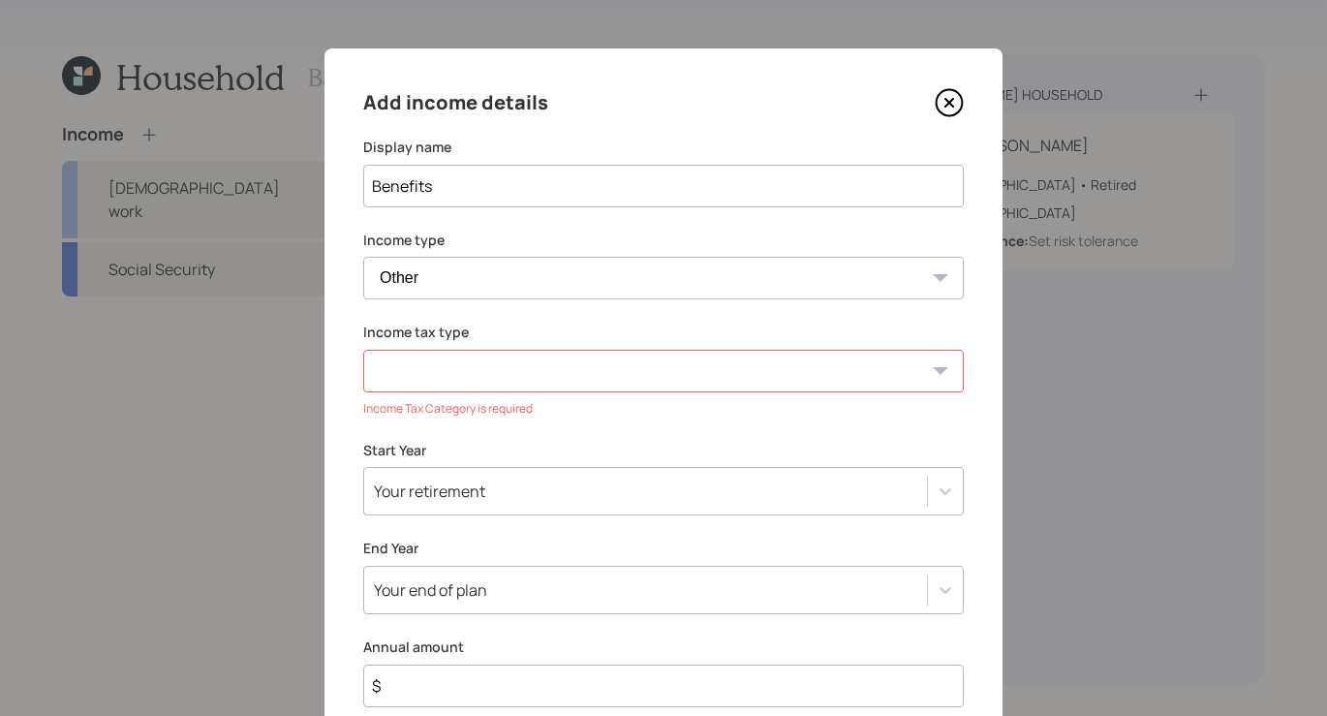
click at [553, 367] on select "Tax-free Earned Self Employment Alimony Royalties Pension / Annuity Interest Di…" at bounding box center [663, 371] width 600 height 43
click at [542, 368] on select "Tax-free Earned Self Employment Alimony Royalties Pension / Annuity Interest Di…" at bounding box center [663, 371] width 600 height 43
click at [363, 350] on select "Tax-free Earned Self Employment Alimony Royalties Pension / Annuity Interest Di…" at bounding box center [663, 371] width 600 height 43
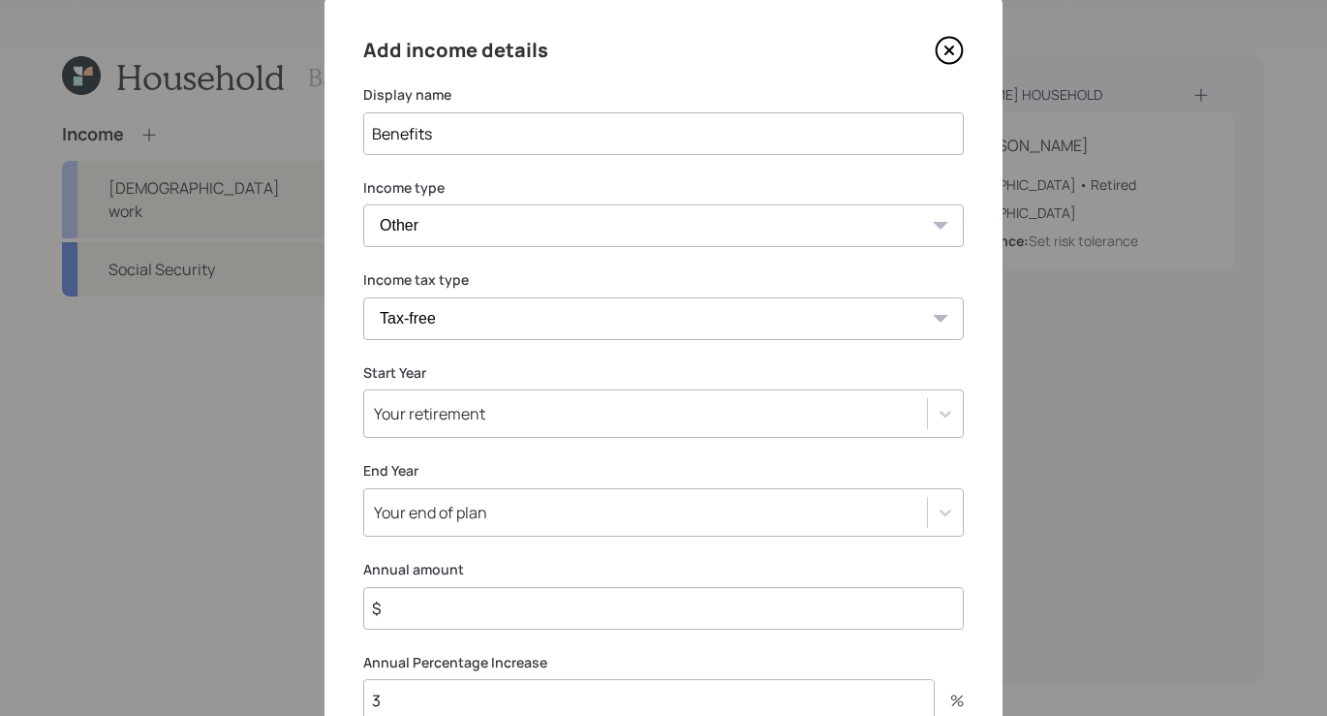
scroll to position [53, 0]
click at [619, 308] on select "Tax-free Earned Self Employment Alimony Royalties Pension / Annuity Interest Di…" at bounding box center [663, 317] width 600 height 43
select select "social_security"
click at [363, 296] on select "Tax-free Earned Self Employment Alimony Royalties Pension / Annuity Interest Di…" at bounding box center [663, 317] width 600 height 43
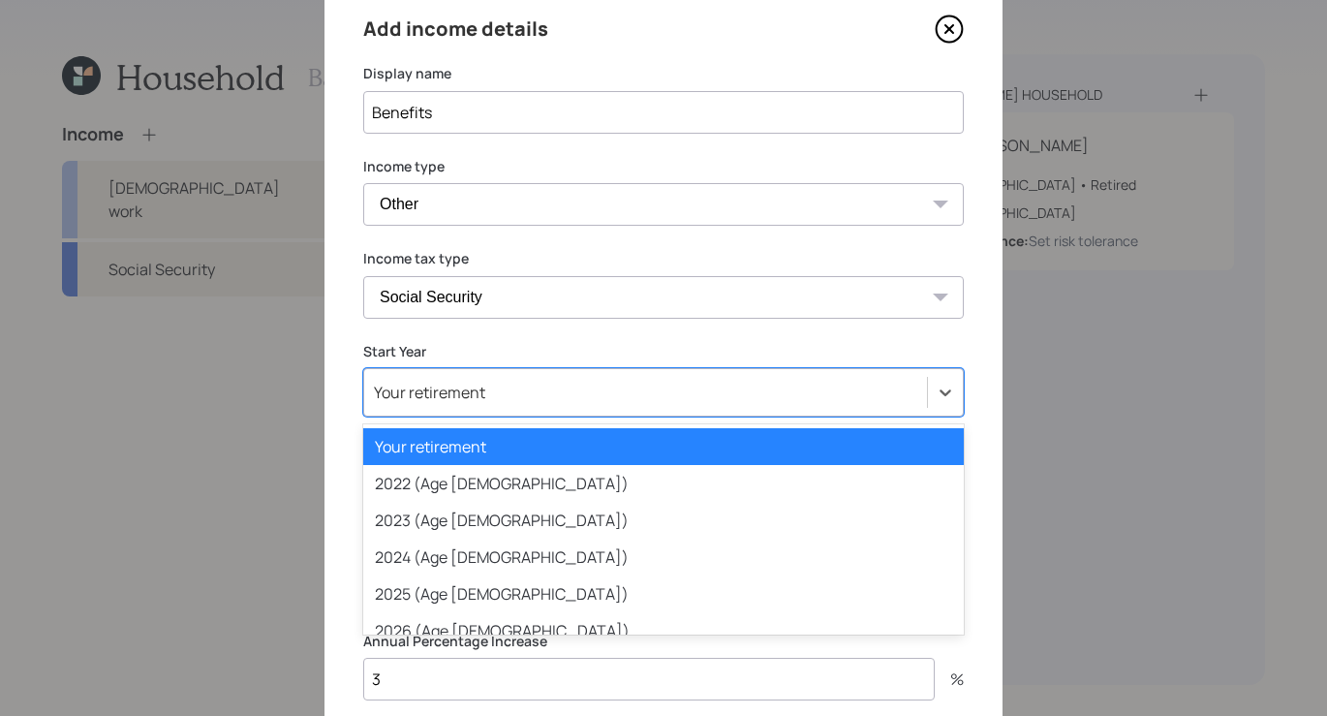
click at [616, 392] on div "Your retirement" at bounding box center [663, 392] width 600 height 48
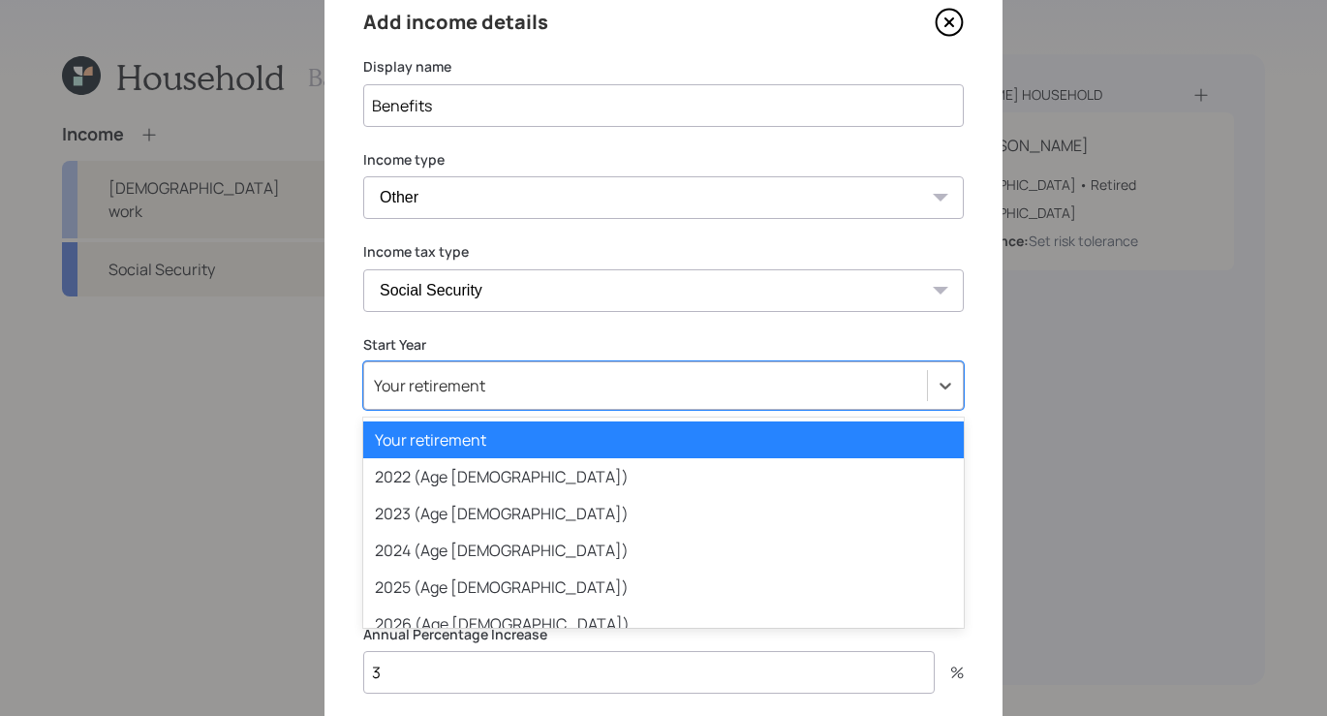
scroll to position [80, 0]
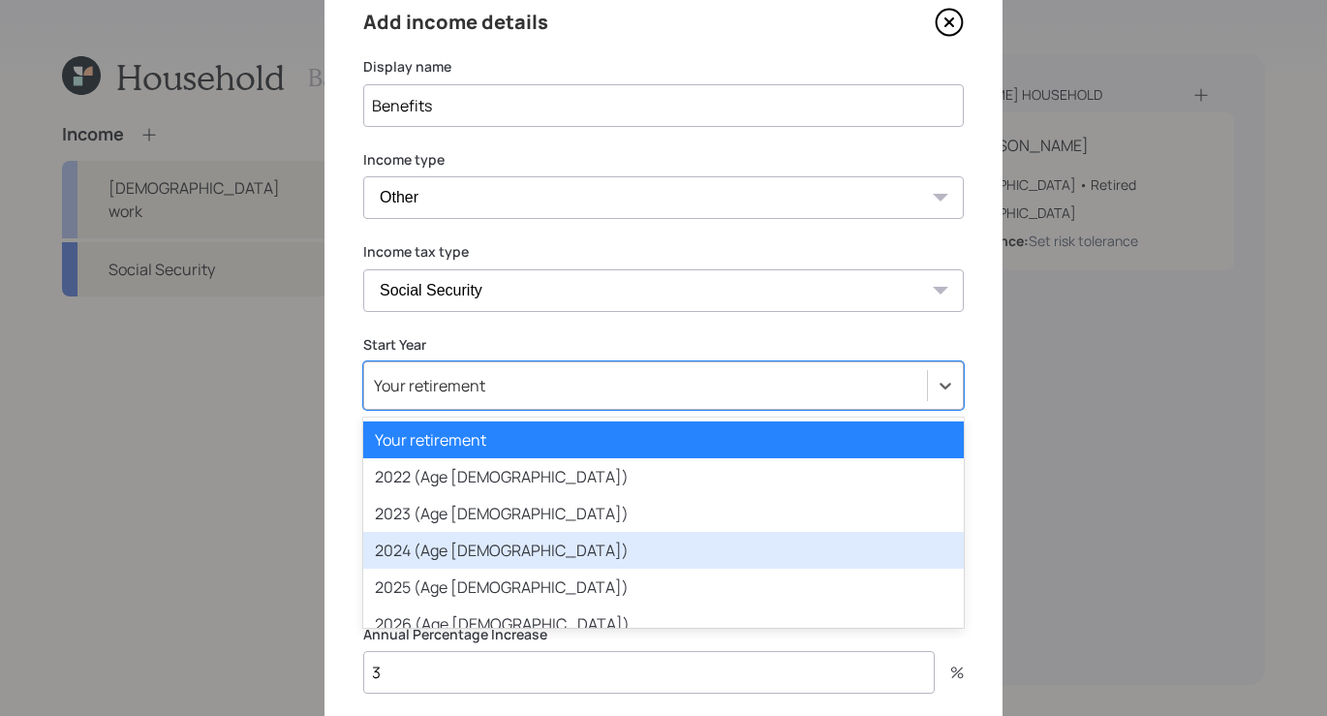
click at [521, 555] on div "2024 (Age [DEMOGRAPHIC_DATA])" at bounding box center [663, 550] width 600 height 37
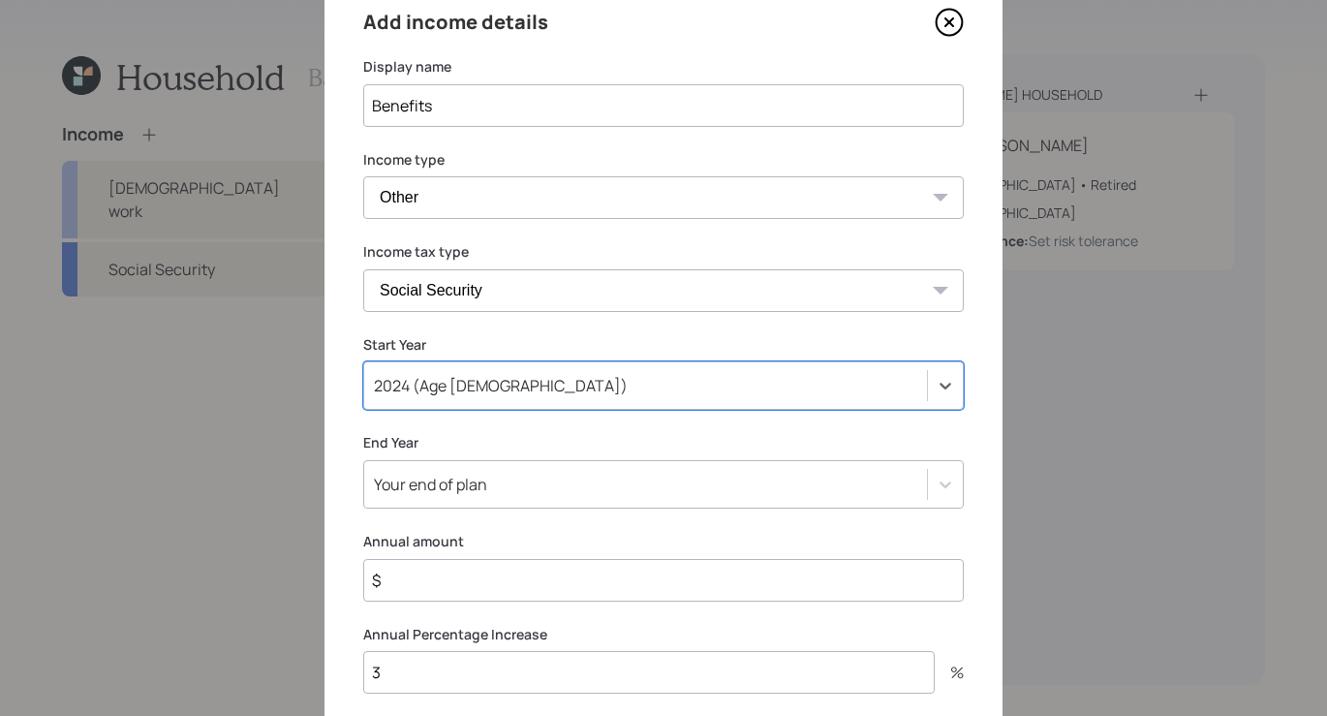
scroll to position [179, 0]
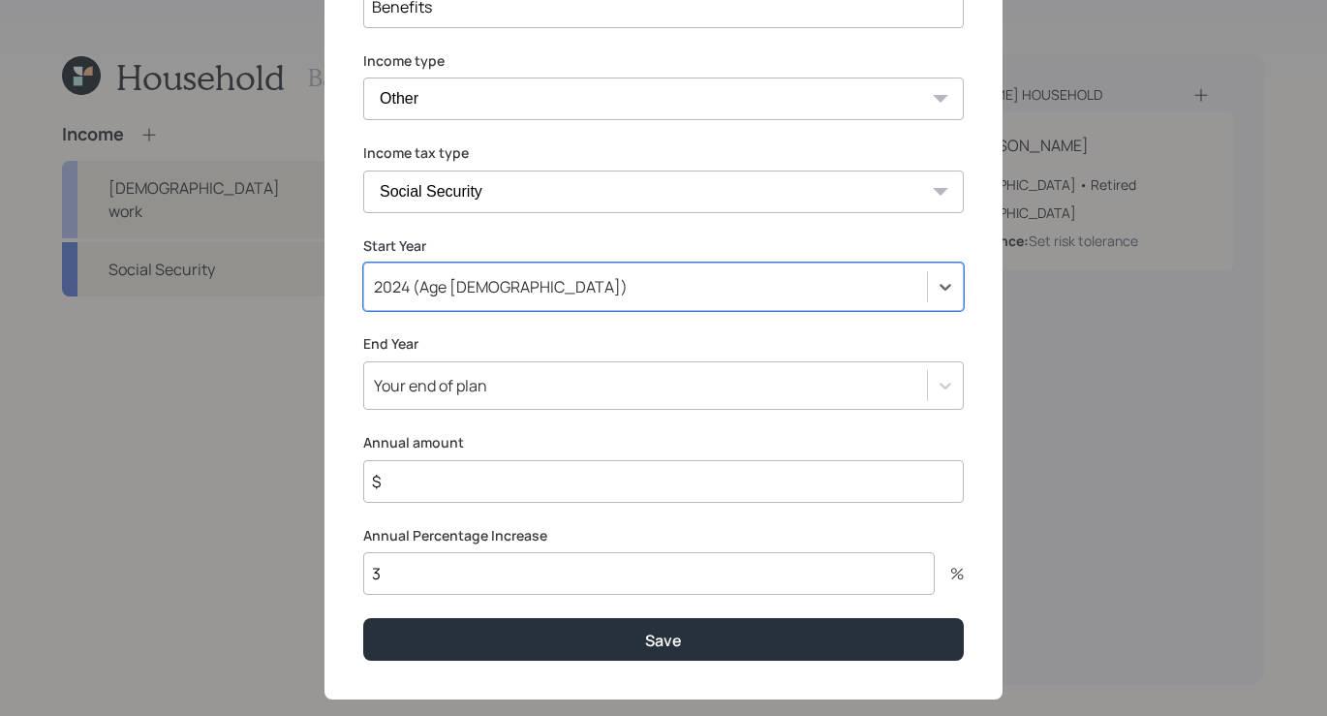
click at [573, 410] on div "Your end of plan" at bounding box center [663, 385] width 600 height 48
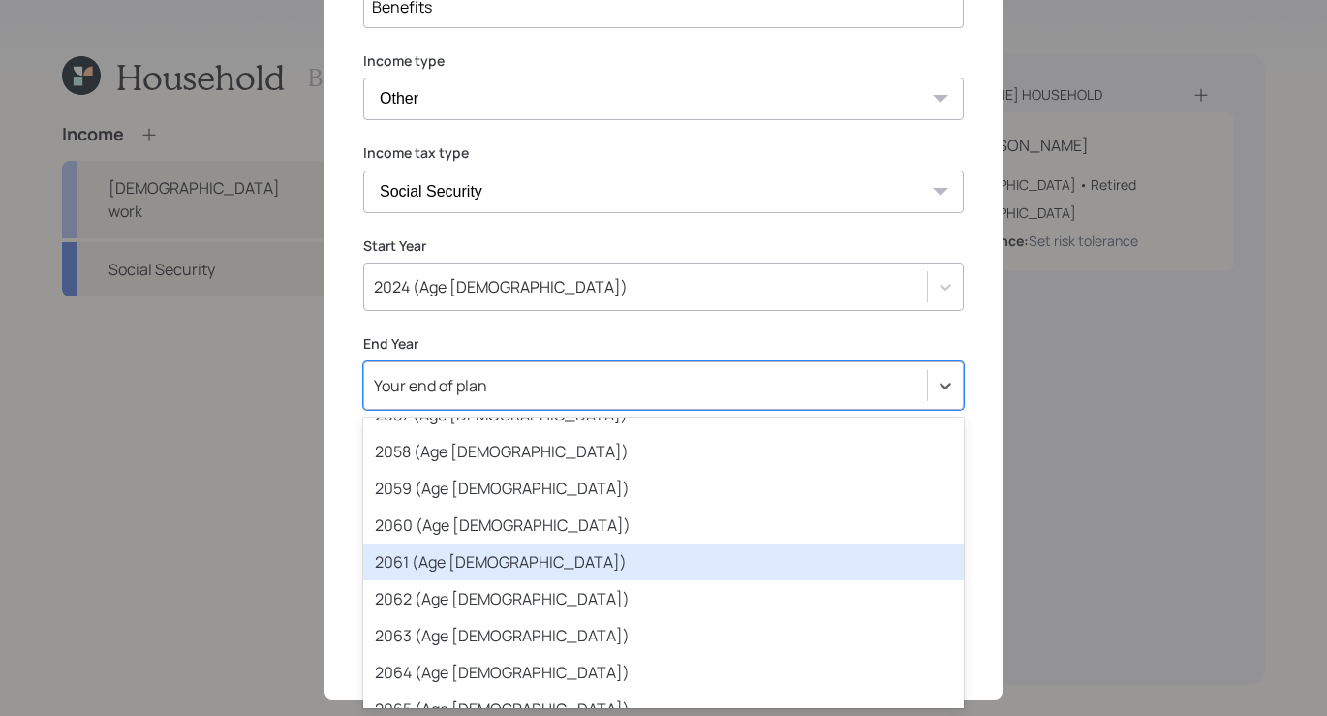
scroll to position [1397, 0]
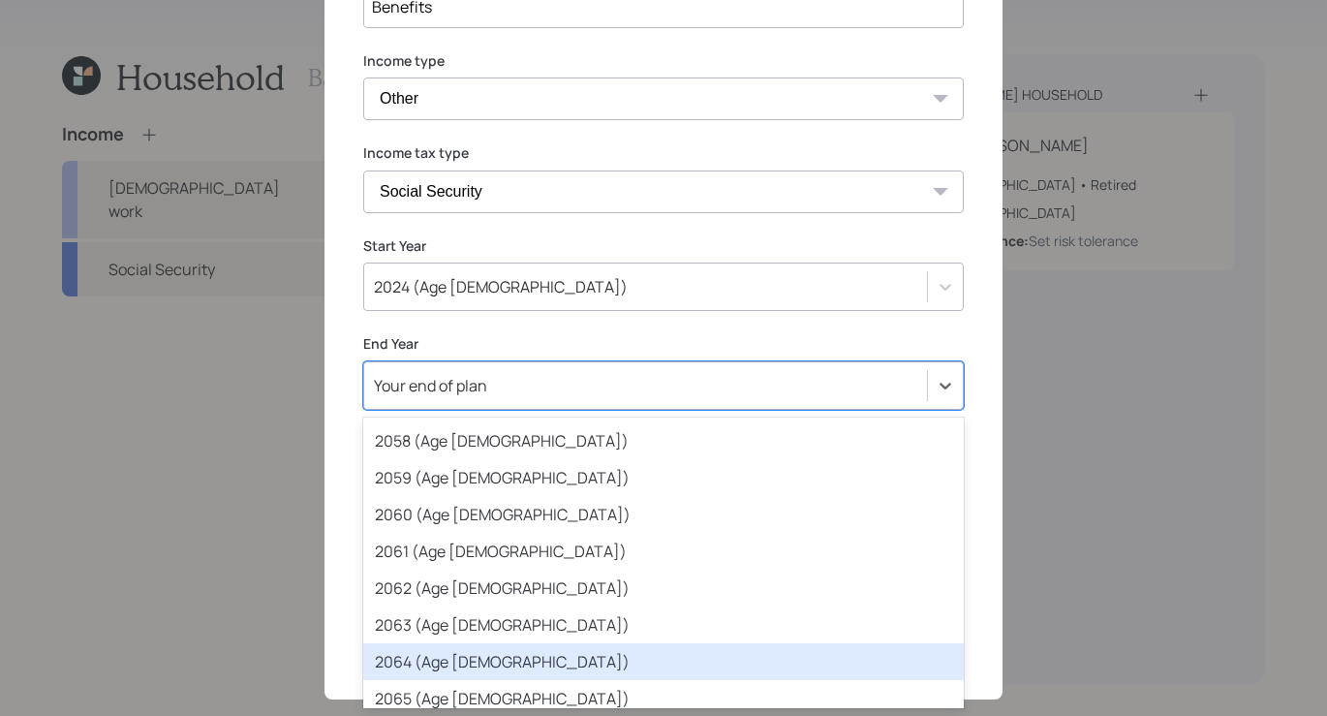
click at [487, 662] on div "2064 (Age [DEMOGRAPHIC_DATA])" at bounding box center [663, 661] width 600 height 37
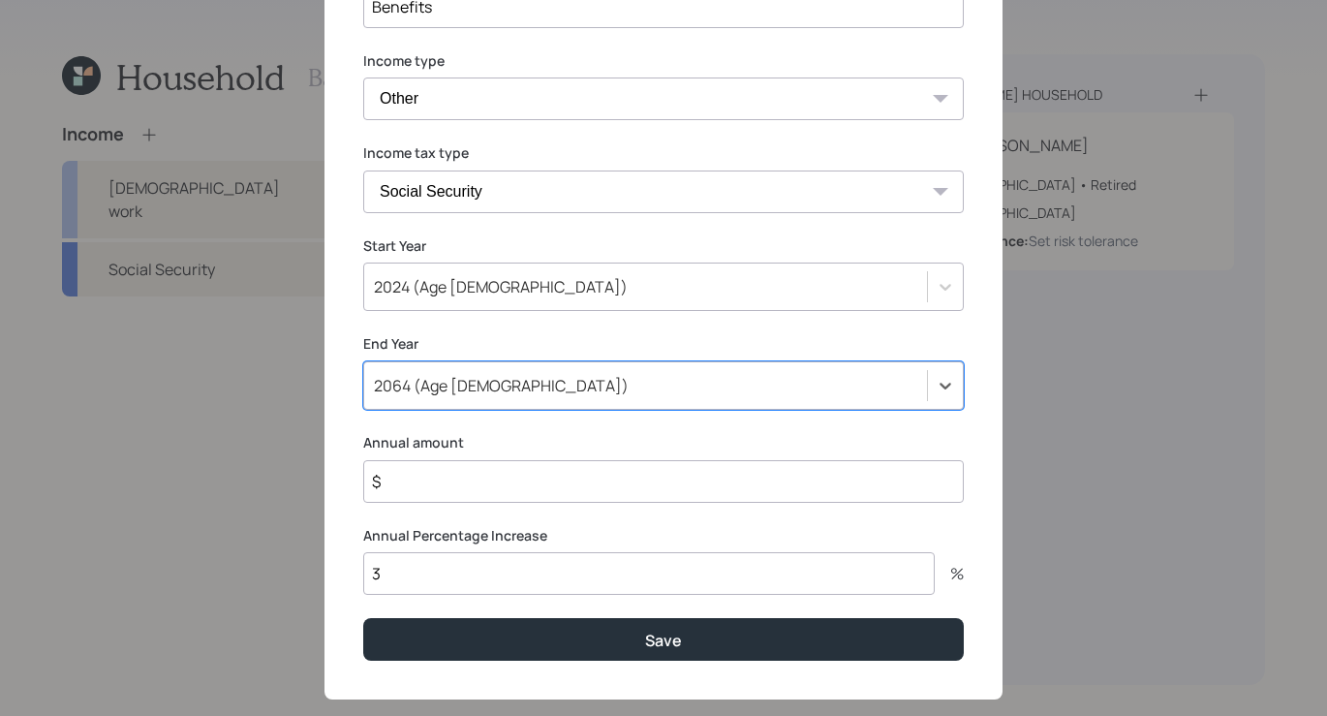
click at [588, 498] on input "$" at bounding box center [663, 481] width 600 height 43
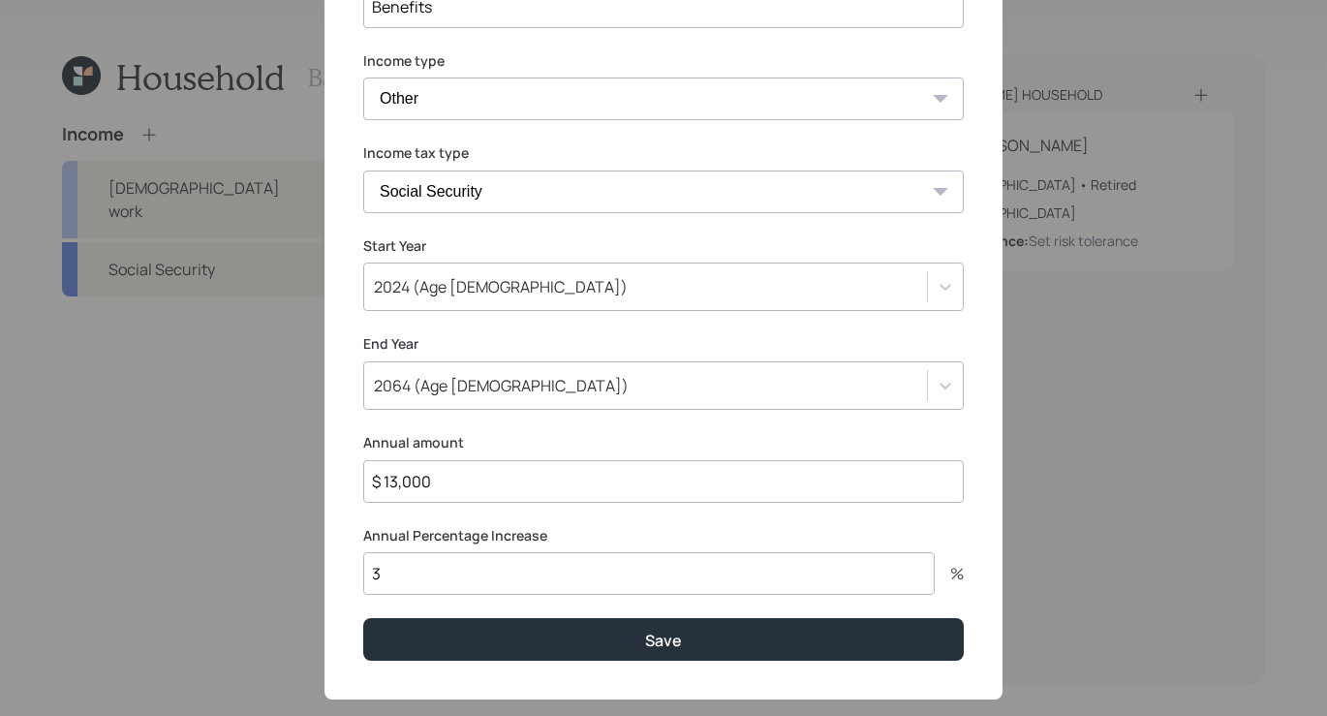
type input "$ 13,000"
click at [764, 577] on input "3" at bounding box center [648, 573] width 571 height 43
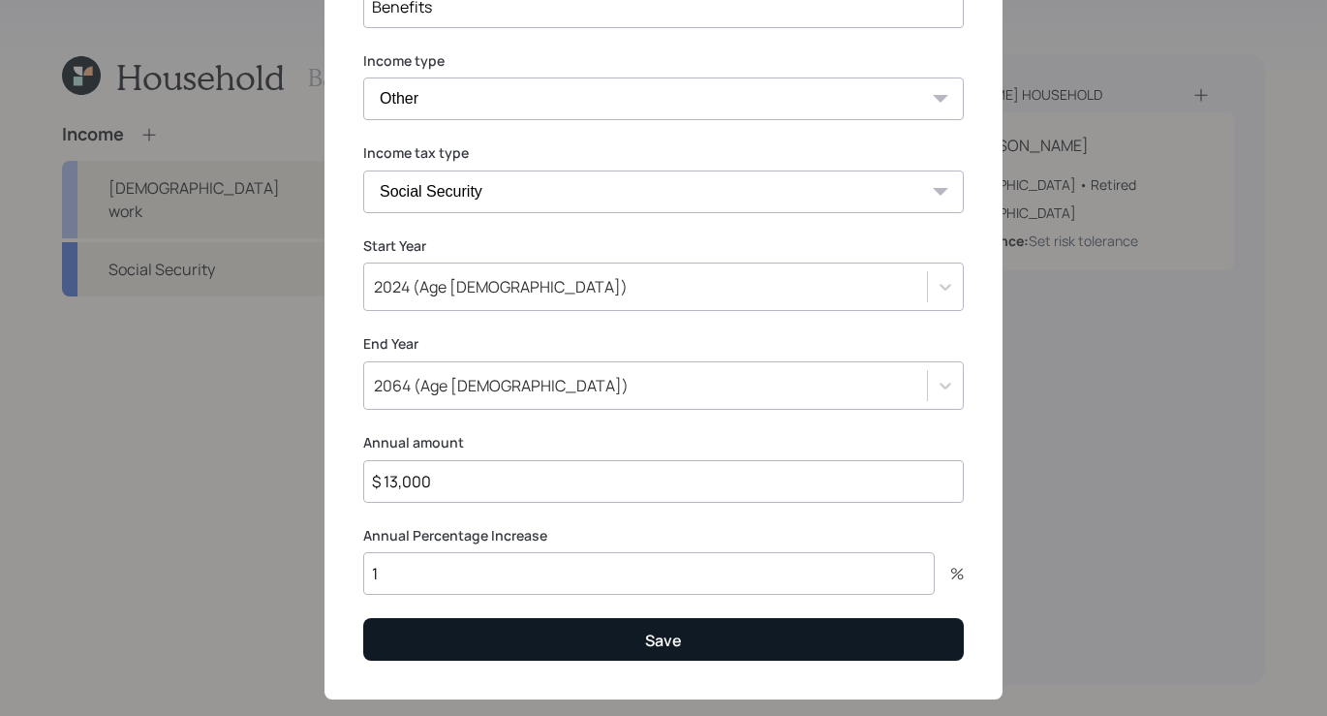
type input "1"
click at [732, 648] on button "Save" at bounding box center [663, 639] width 600 height 42
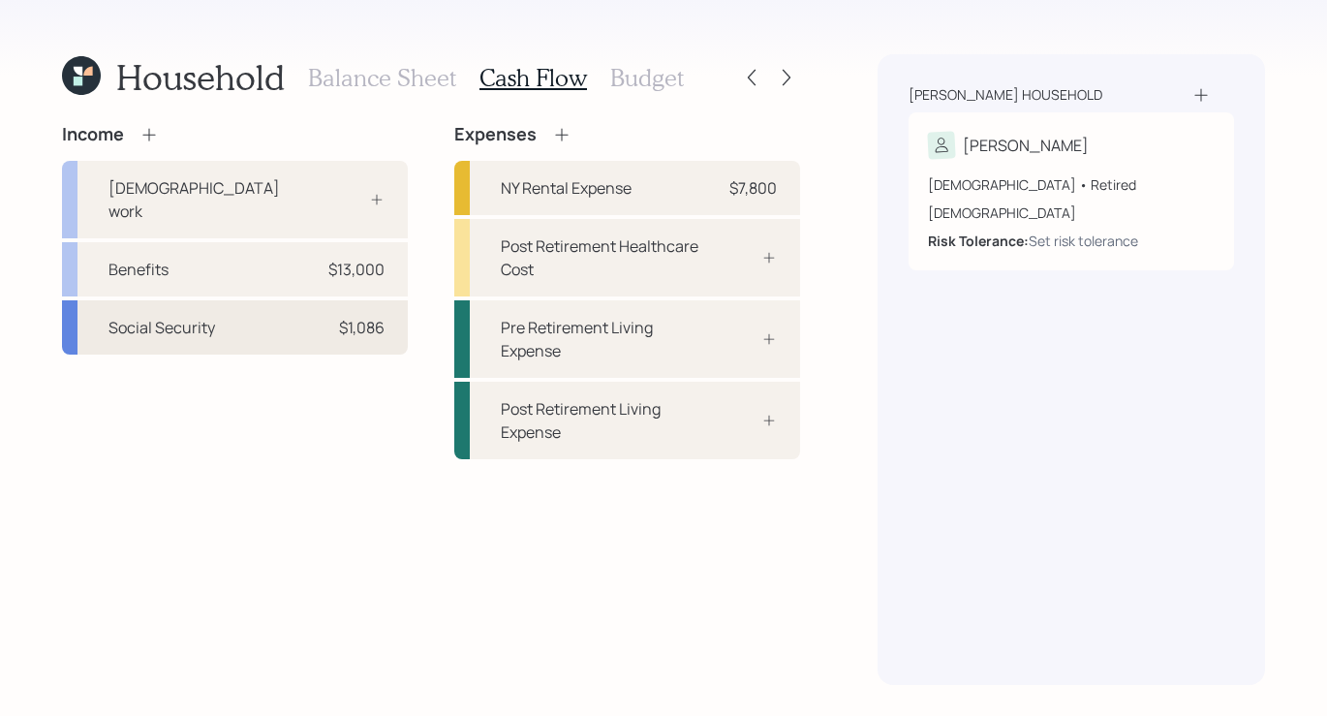
click at [339, 316] on div "$1,086" at bounding box center [362, 327] width 46 height 23
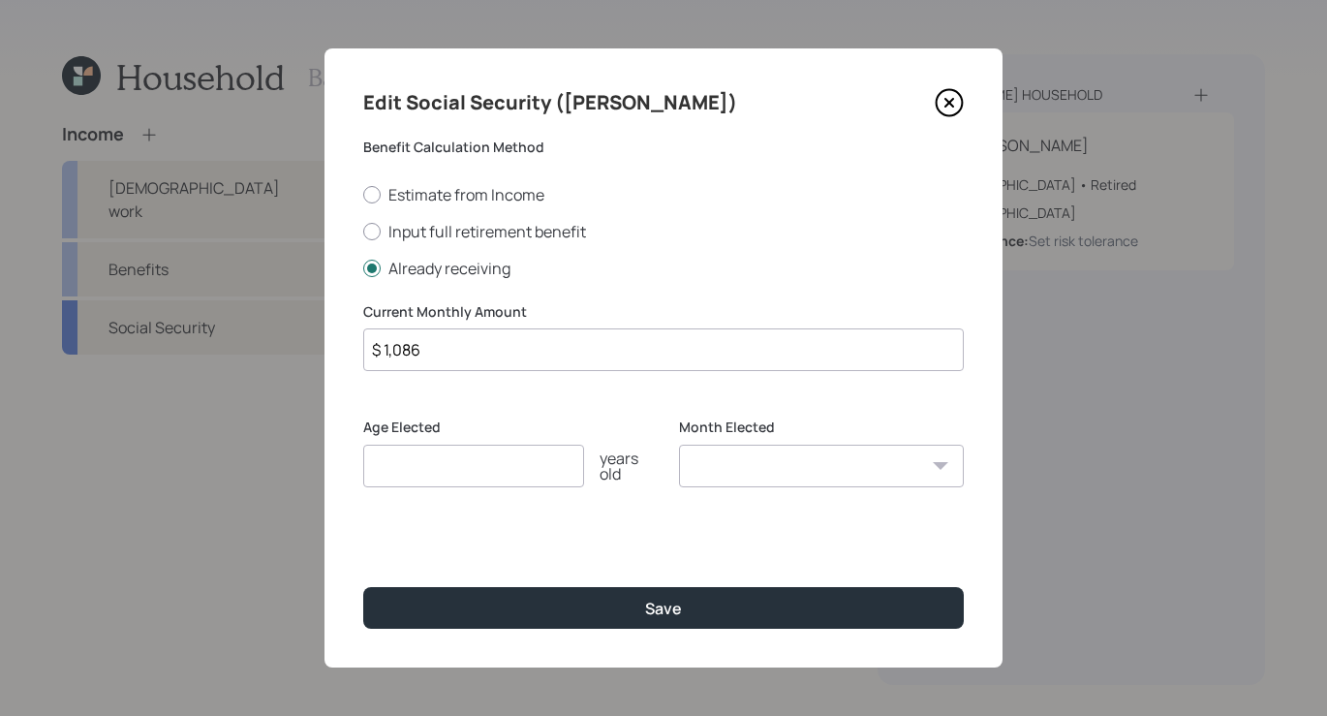
click at [506, 344] on input "$ 1,086" at bounding box center [663, 349] width 600 height 43
type input "$"
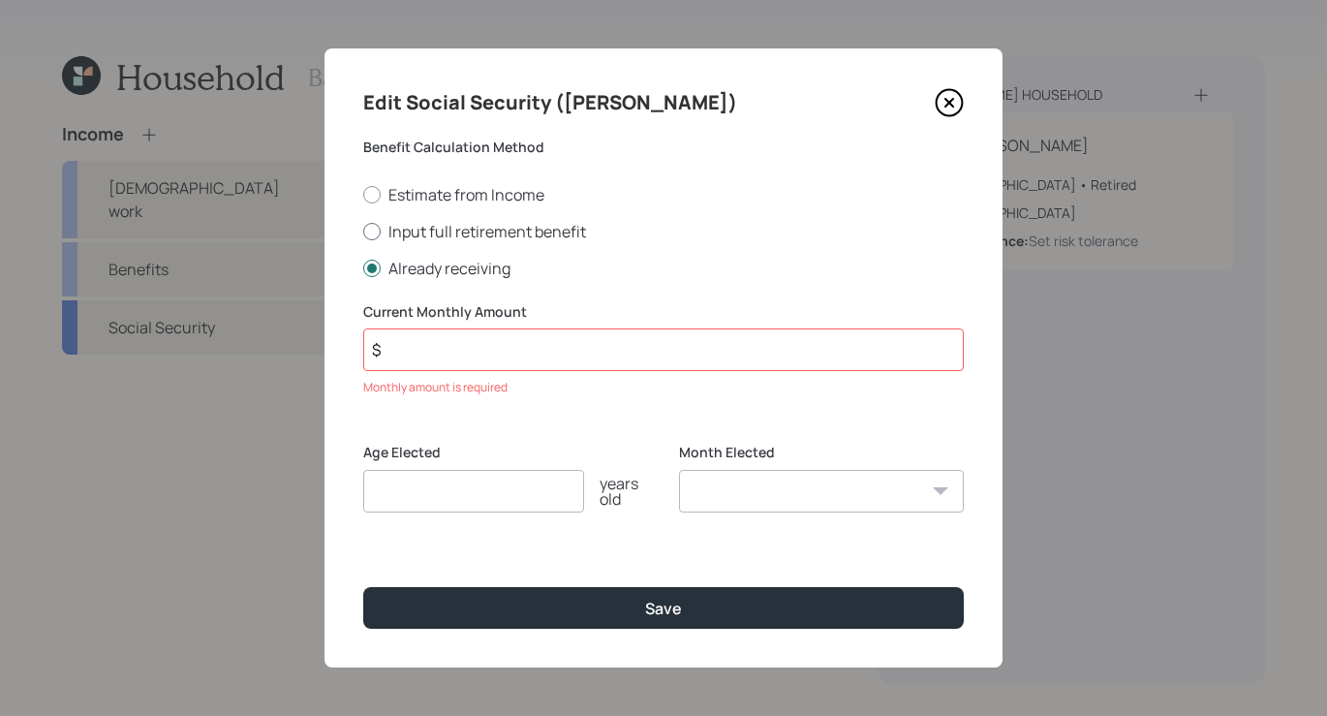
click at [376, 238] on label "Input full retirement benefit" at bounding box center [663, 231] width 600 height 21
click at [363, 231] on input "Input full retirement benefit" at bounding box center [362, 230] width 1 height 1
radio input "true"
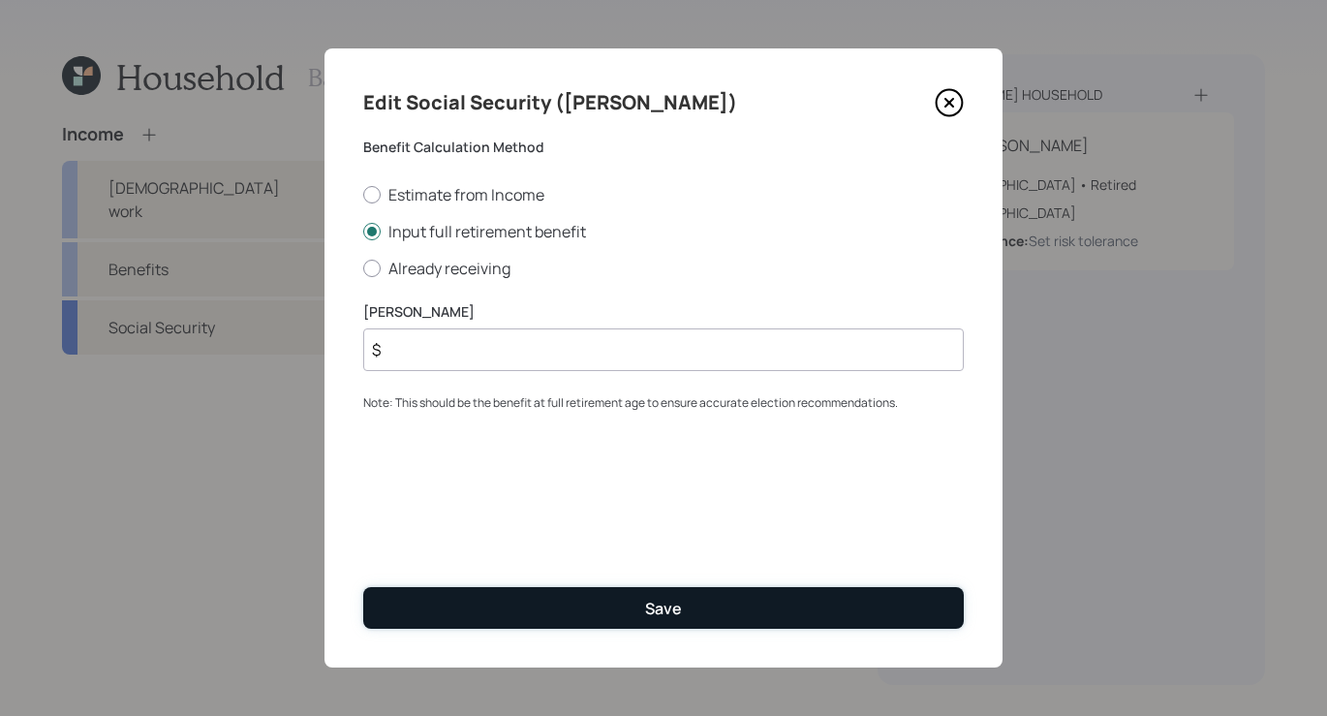
click at [515, 600] on button "Save" at bounding box center [663, 608] width 600 height 42
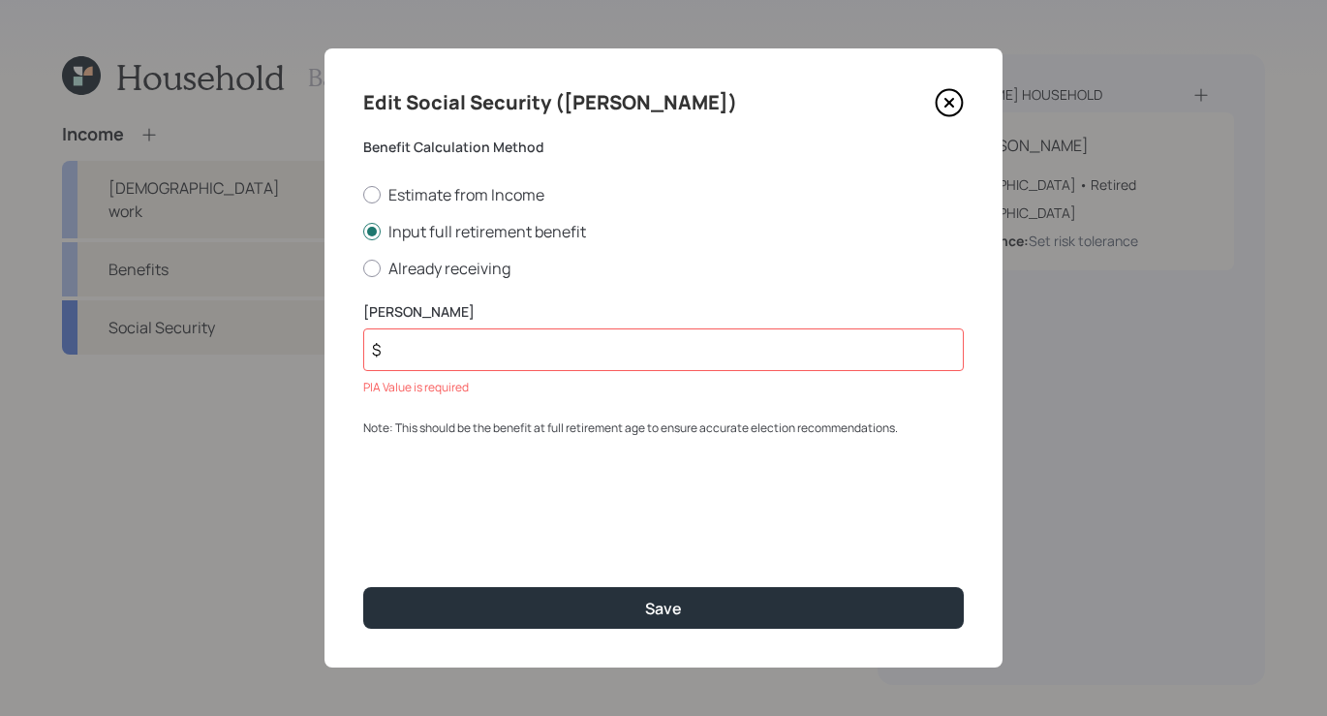
click at [947, 104] on icon at bounding box center [949, 103] width 8 height 8
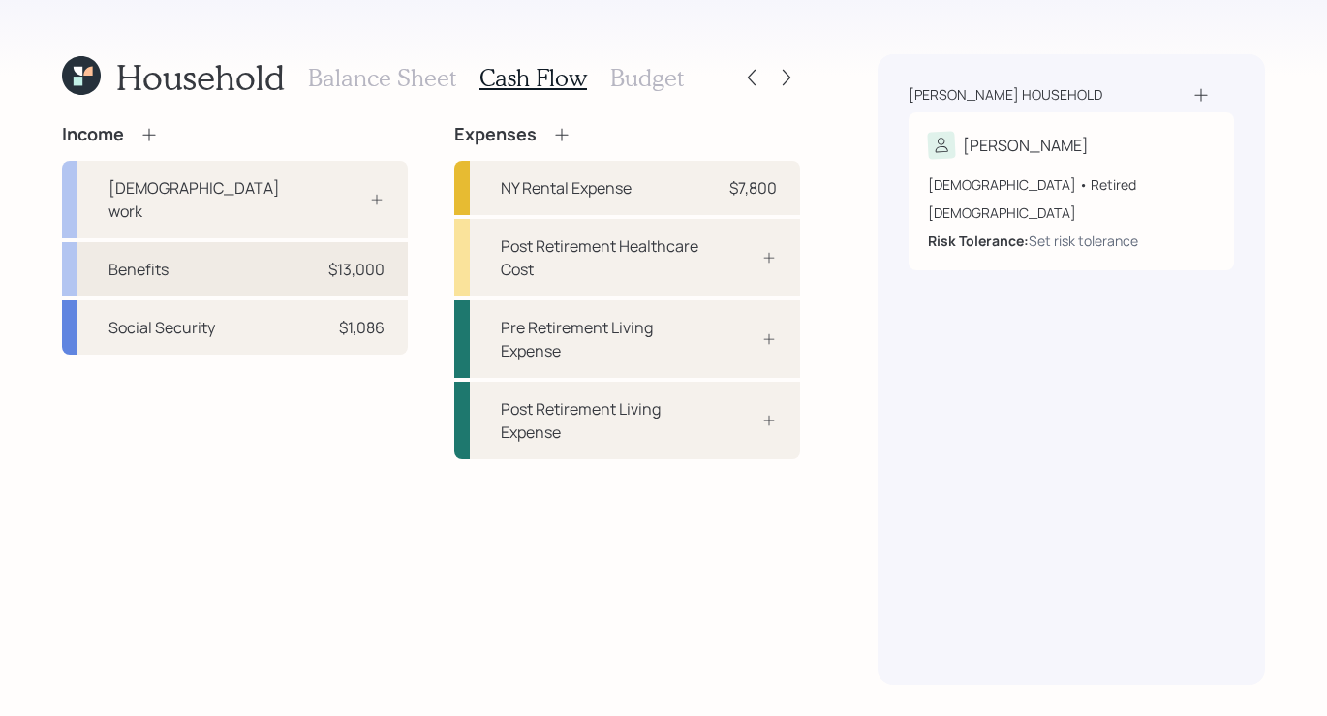
click at [340, 258] on div "$13,000" at bounding box center [356, 269] width 56 height 23
select select "other"
select select "social_security"
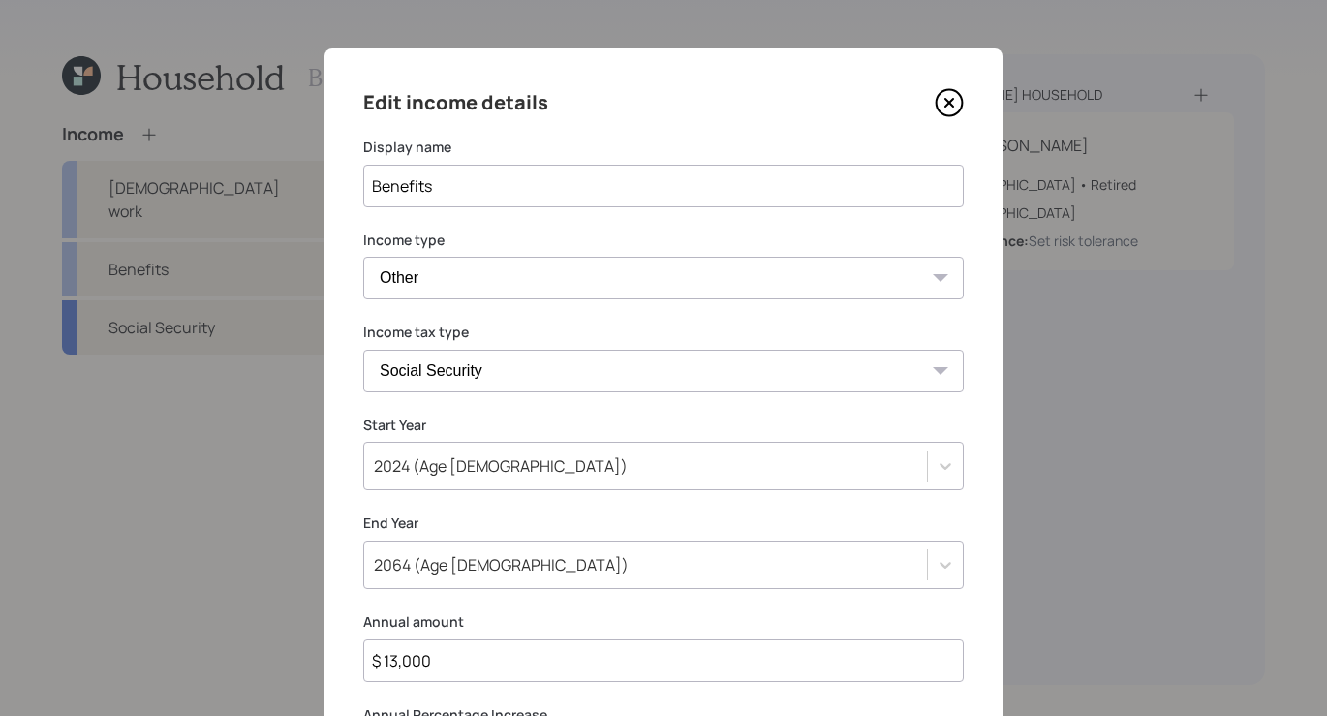
click at [961, 104] on icon at bounding box center [949, 103] width 26 height 26
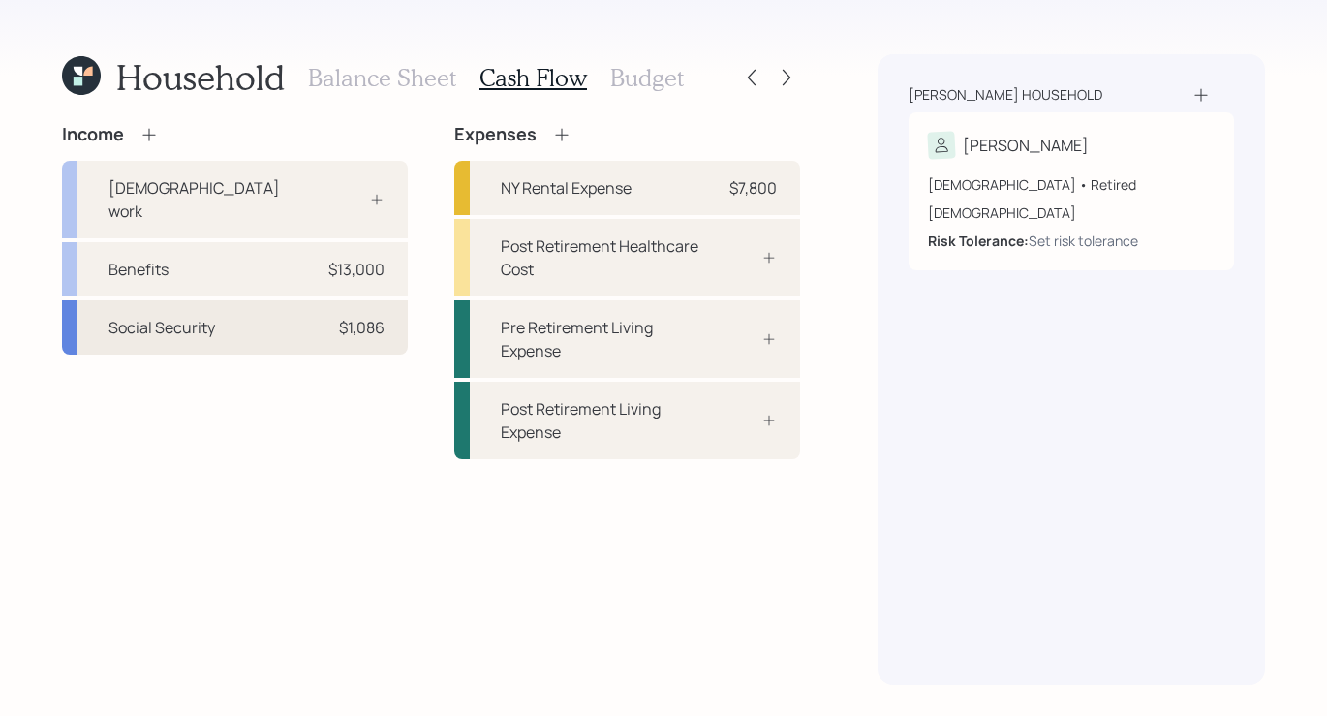
click at [250, 311] on div "Social Security $1,086" at bounding box center [235, 327] width 346 height 54
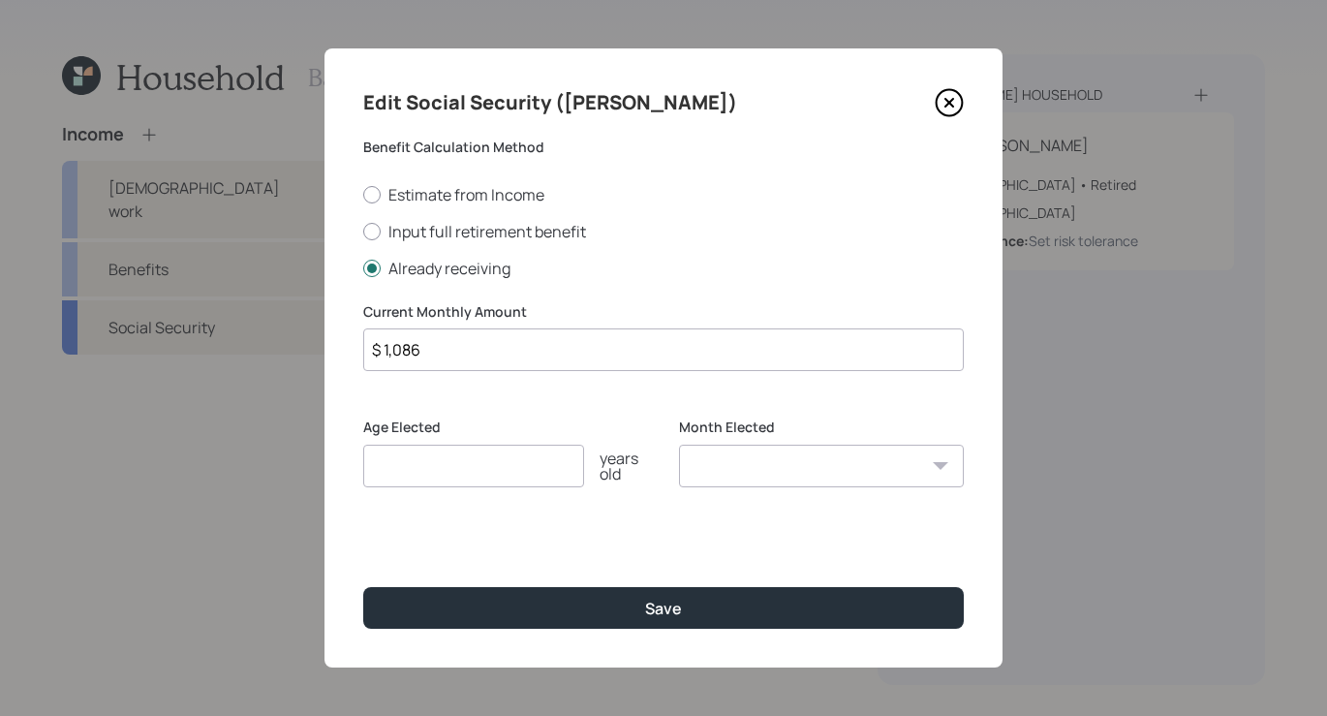
click at [467, 355] on input "$ 1,086" at bounding box center [663, 349] width 600 height 43
click at [366, 234] on div at bounding box center [371, 231] width 17 height 17
click at [363, 231] on input "Input full retirement benefit" at bounding box center [362, 230] width 1 height 1
radio input "true"
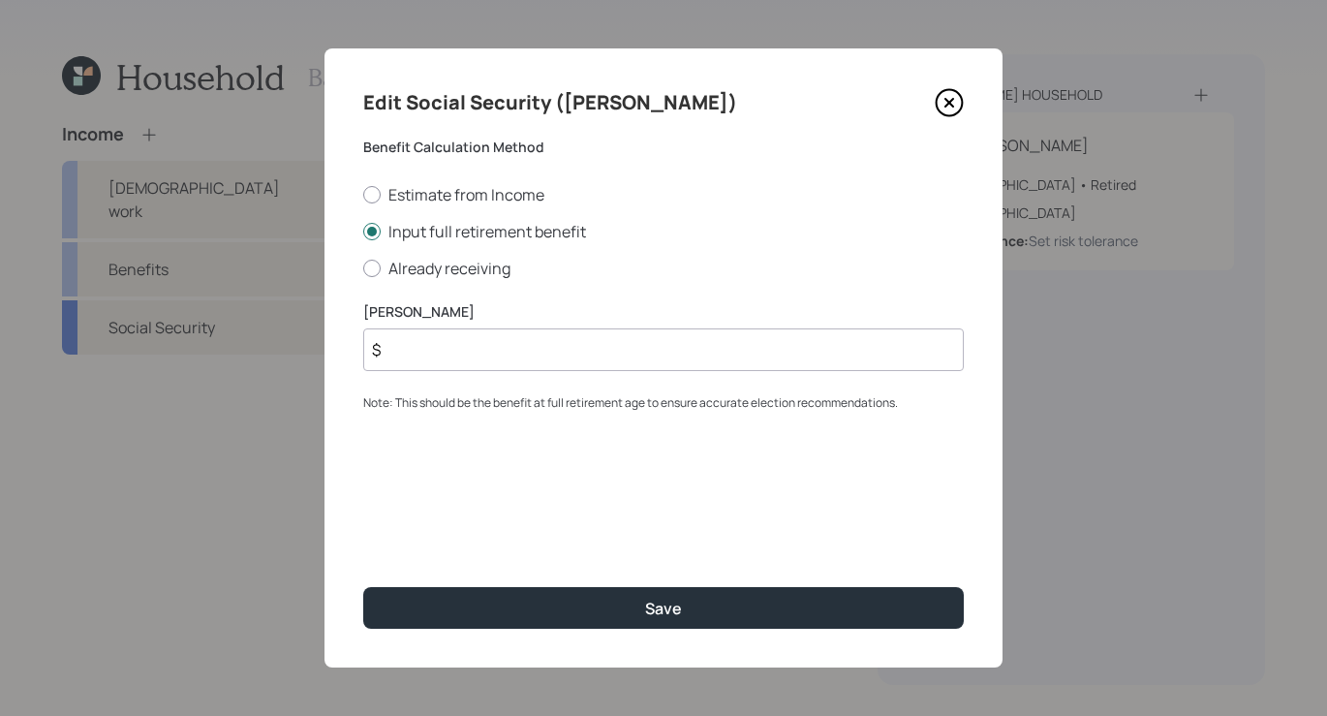
click at [413, 352] on input "$" at bounding box center [663, 349] width 600 height 43
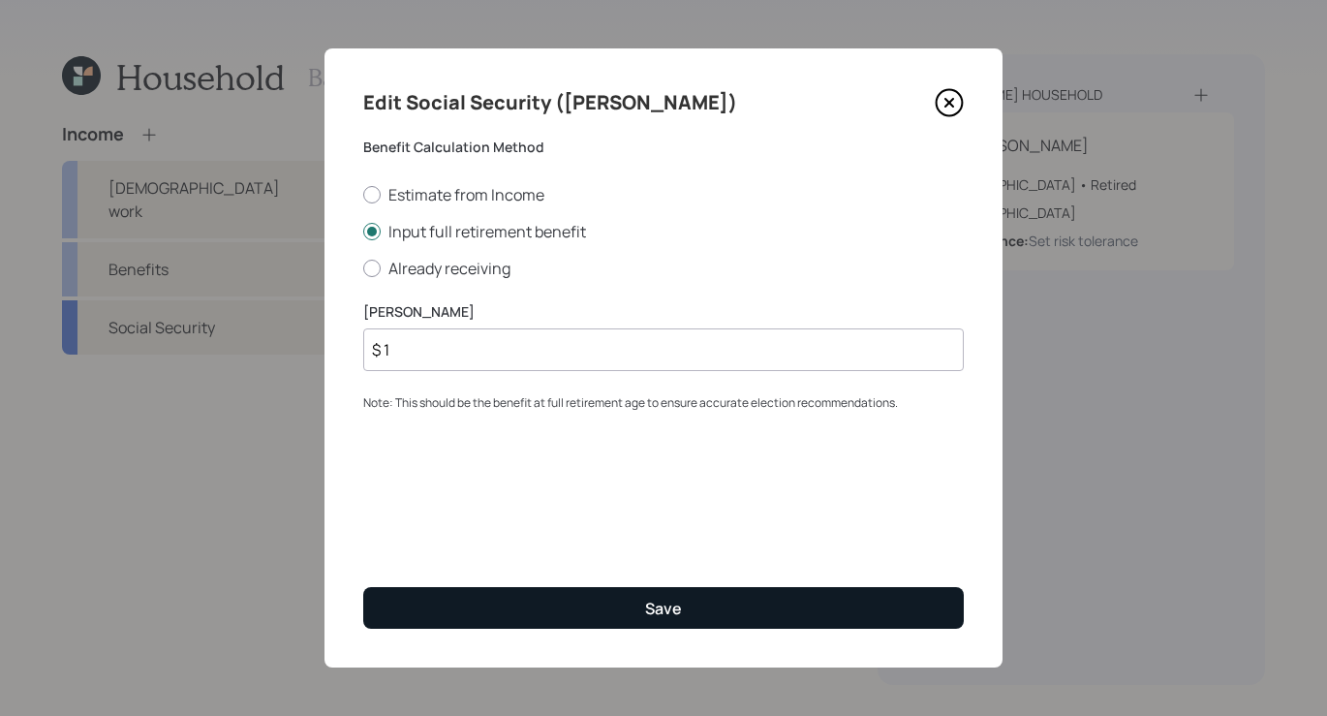
type input "$ 1"
click at [479, 594] on button "Save" at bounding box center [663, 608] width 600 height 42
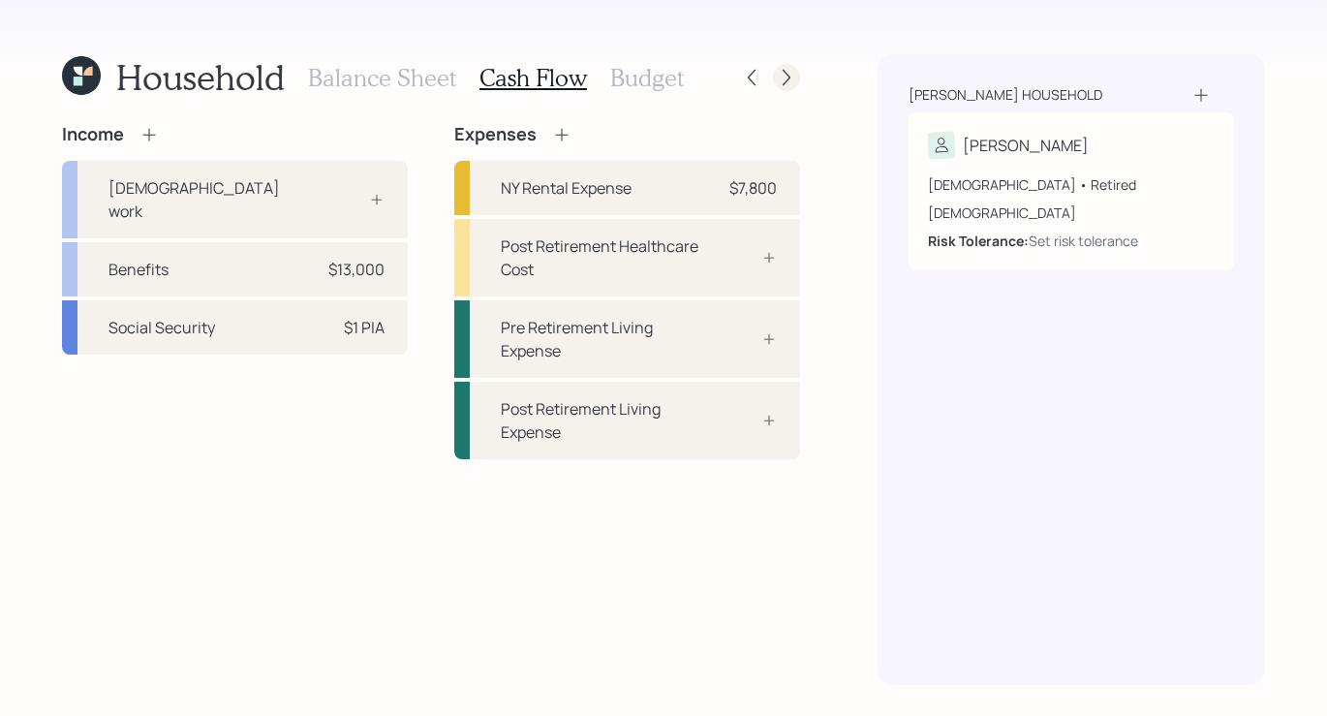
click at [788, 85] on icon at bounding box center [786, 77] width 19 height 19
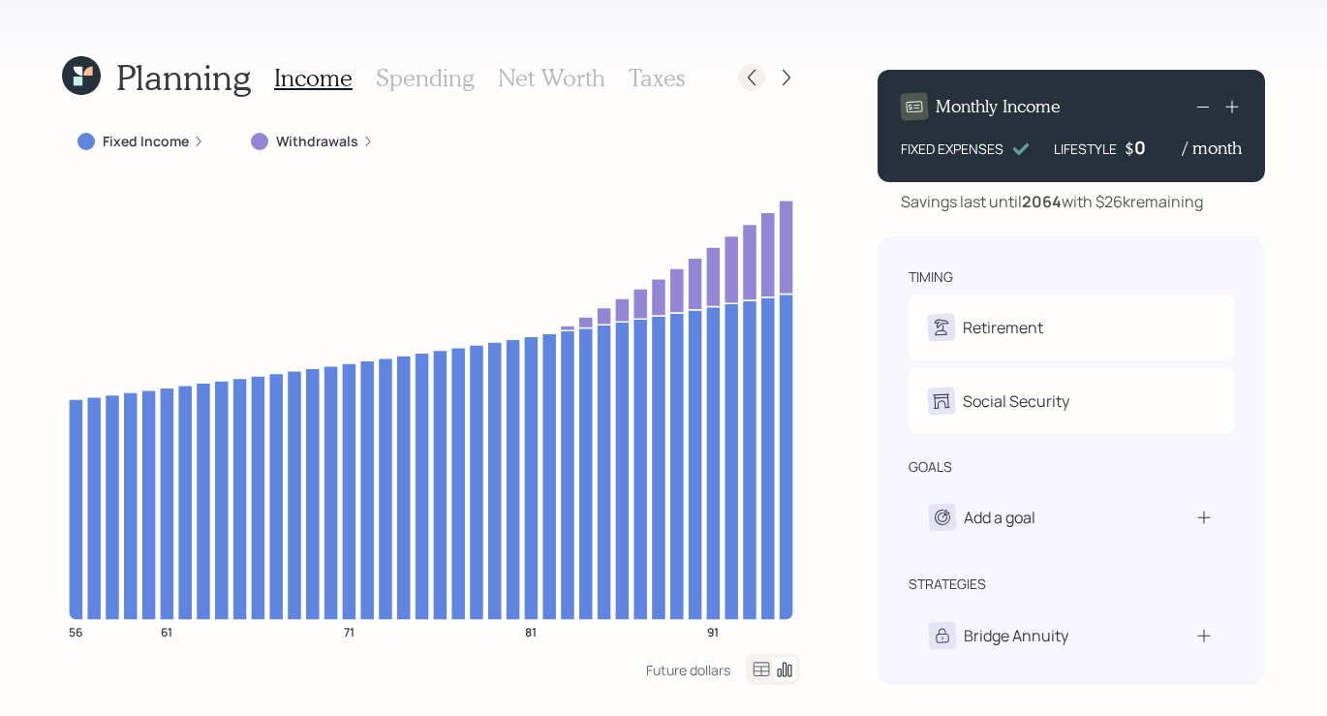
click at [747, 74] on icon at bounding box center [751, 77] width 19 height 19
